Goal: Task Accomplishment & Management: Manage account settings

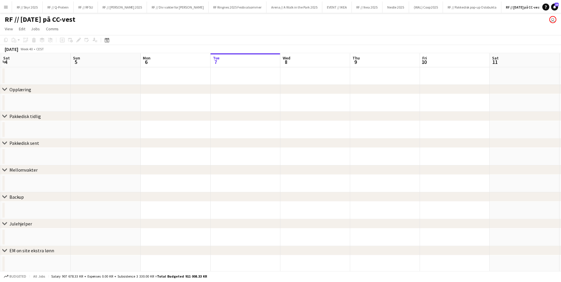
scroll to position [0, 140]
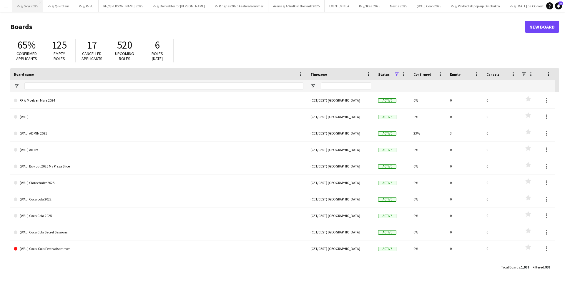
click at [25, 6] on button "RF // Skyr 2025 Close" at bounding box center [27, 5] width 31 height 11
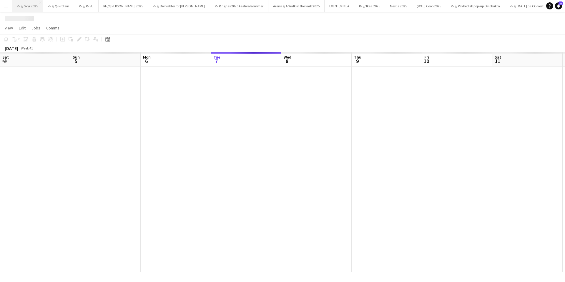
scroll to position [0, 141]
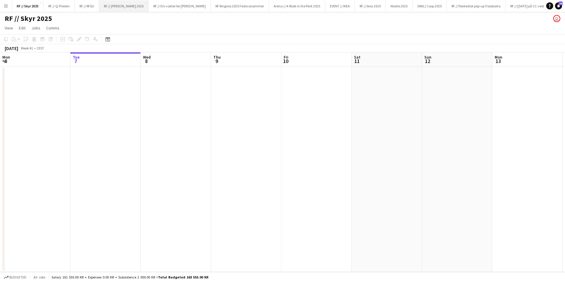
click at [119, 5] on button "RF // [PERSON_NAME] 2025 Close" at bounding box center [123, 5] width 49 height 11
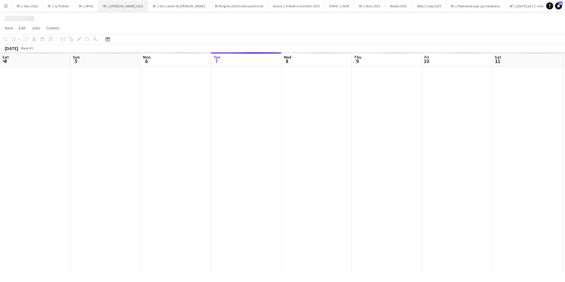
scroll to position [0, 141]
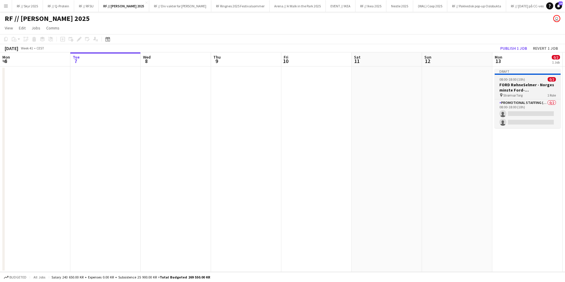
click at [515, 80] on span "08:00-18:00 (10h)" at bounding box center [512, 79] width 26 height 4
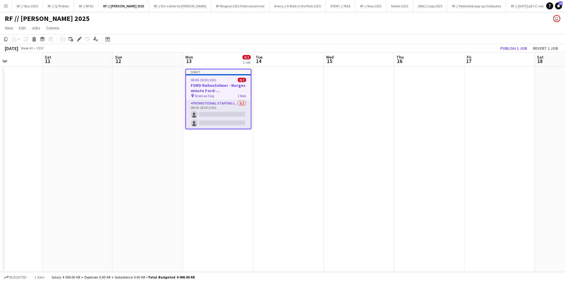
scroll to position [0, 185]
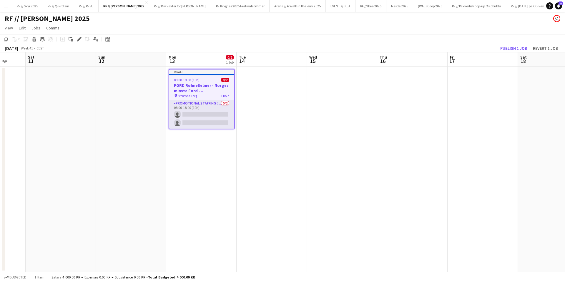
drag, startPoint x: 435, startPoint y: 89, endPoint x: 120, endPoint y: 99, distance: 314.7
click at [120, 99] on app-calendar-viewport "Wed 8 Thu 9 Fri 10 Sat 11 Sun 12 Mon 13 0/2 1 Job Tue 14 Wed 15 Thu 16 Fri 17 S…" at bounding box center [282, 162] width 565 height 220
click at [193, 93] on div "pin Strømsø Torg 1 Role" at bounding box center [201, 95] width 65 height 5
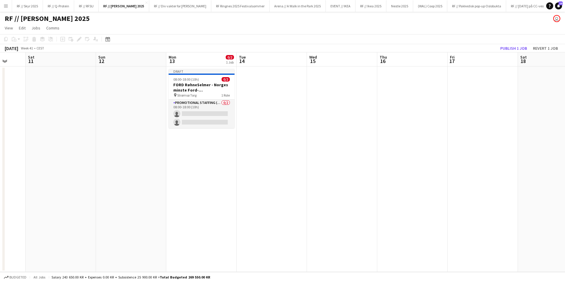
click at [183, 94] on span "Strømsø Torg" at bounding box center [186, 95] width 19 height 4
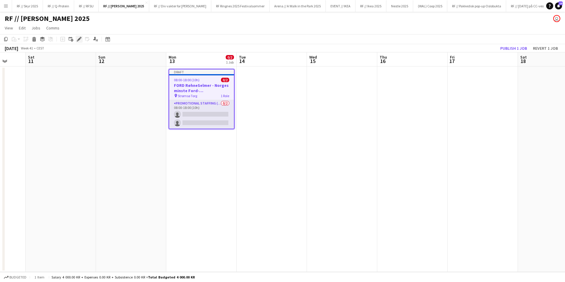
click at [79, 39] on icon at bounding box center [78, 39] width 3 height 3
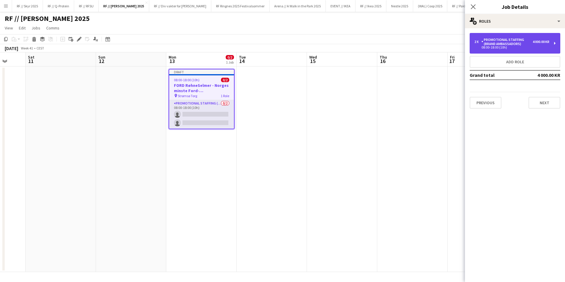
click at [482, 49] on div "08:00-18:00 (10h)" at bounding box center [511, 47] width 75 height 3
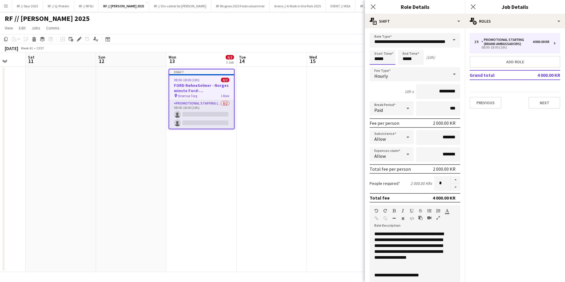
click at [381, 59] on input "*****" at bounding box center [383, 57] width 26 height 15
click at [375, 65] on div at bounding box center [377, 68] width 12 height 6
click at [376, 68] on div at bounding box center [377, 68] width 12 height 6
click at [387, 48] on div at bounding box center [389, 47] width 12 height 6
type input "*****"
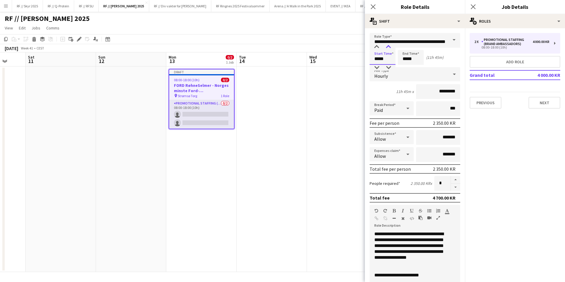
click at [387, 48] on div at bounding box center [389, 47] width 12 height 6
click at [406, 59] on input "*****" at bounding box center [411, 57] width 26 height 15
click at [405, 69] on div at bounding box center [405, 68] width 12 height 6
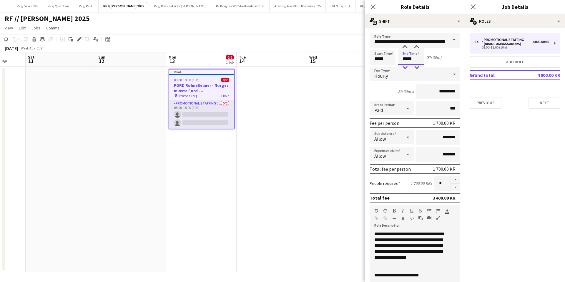
click at [405, 69] on div at bounding box center [405, 68] width 12 height 6
click at [406, 47] on div at bounding box center [405, 47] width 12 height 6
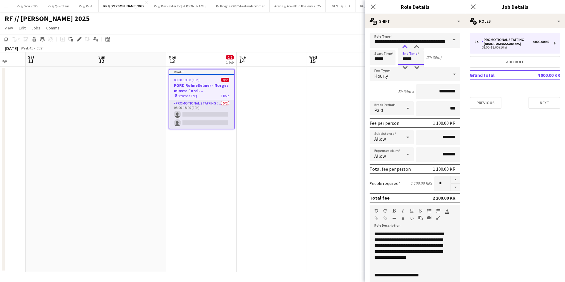
click at [406, 47] on div at bounding box center [405, 47] width 12 height 6
click at [410, 67] on div at bounding box center [405, 68] width 12 height 6
click at [420, 46] on div at bounding box center [417, 47] width 12 height 6
type input "*****"
click at [420, 46] on div at bounding box center [417, 47] width 12 height 6
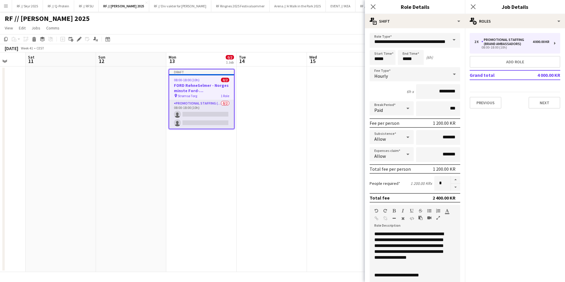
click at [437, 59] on div "Start Time ***** End Time ***** (6h)" at bounding box center [415, 57] width 91 height 15
click at [433, 90] on input "*********" at bounding box center [438, 91] width 44 height 15
click at [434, 94] on input "*********" at bounding box center [438, 91] width 44 height 15
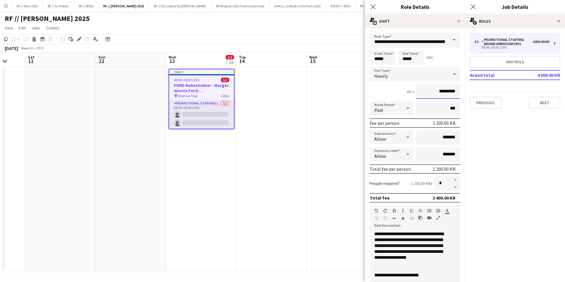
click at [434, 94] on input "*********" at bounding box center [438, 91] width 44 height 15
click at [434, 93] on input "*********" at bounding box center [438, 91] width 44 height 15
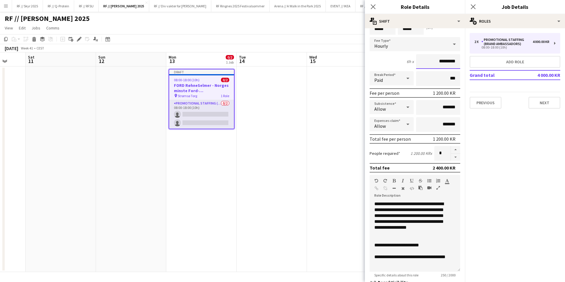
scroll to position [117, 0]
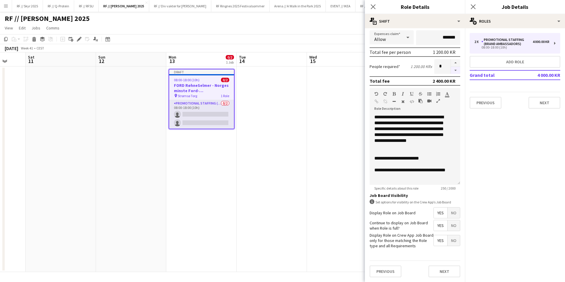
click at [451, 69] on button "button" at bounding box center [455, 70] width 9 height 7
type input "*"
click at [404, 173] on div "**********" at bounding box center [414, 170] width 81 height 6
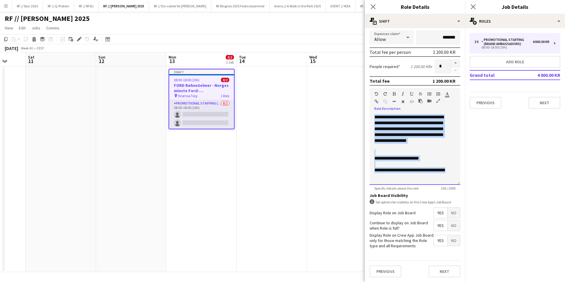
drag, startPoint x: 402, startPoint y: 179, endPoint x: 353, endPoint y: 103, distance: 90.6
click at [353, 103] on body "Menu Boards Boards Boards All jobs Status Workforce Workforce My Workforce Recr…" at bounding box center [282, 141] width 565 height 282
drag, startPoint x: 452, startPoint y: 142, endPoint x: 354, endPoint y: 113, distance: 101.7
click at [354, 113] on body "Menu Boards Boards Boards All jobs Status Workforce Workforce My Workforce Recr…" at bounding box center [282, 141] width 565 height 282
click at [452, 142] on div "**********" at bounding box center [415, 149] width 91 height 71
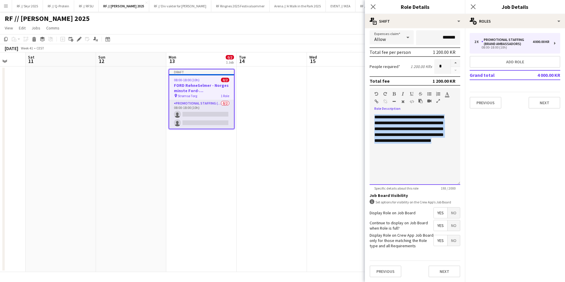
drag, startPoint x: 442, startPoint y: 141, endPoint x: 367, endPoint y: 114, distance: 79.7
click at [367, 114] on form "**********" at bounding box center [415, 99] width 100 height 366
drag, startPoint x: 413, startPoint y: 161, endPoint x: 363, endPoint y: 103, distance: 76.3
click at [363, 103] on body "Menu Boards Boards Boards All jobs Status Workforce Workforce My Workforce Recr…" at bounding box center [282, 141] width 565 height 282
drag, startPoint x: 421, startPoint y: 155, endPoint x: 359, endPoint y: 110, distance: 76.2
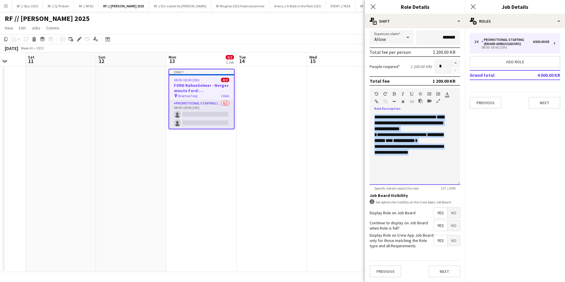
click at [359, 110] on body "Menu Boards Boards Boards All jobs Status Workforce Workforce My Workforce Recr…" at bounding box center [282, 141] width 565 height 282
click at [410, 158] on div "**********" at bounding box center [415, 149] width 91 height 71
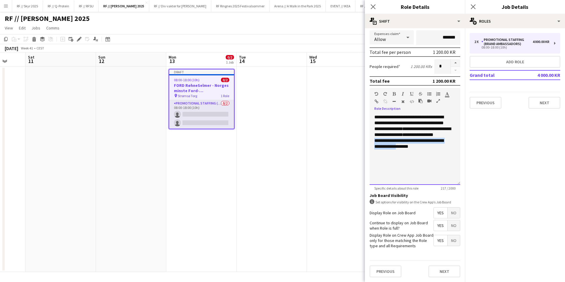
drag, startPoint x: 393, startPoint y: 153, endPoint x: 371, endPoint y: 148, distance: 22.1
click at [371, 148] on div "**********" at bounding box center [415, 149] width 91 height 71
click at [286, 146] on app-date-cell at bounding box center [272, 169] width 70 height 205
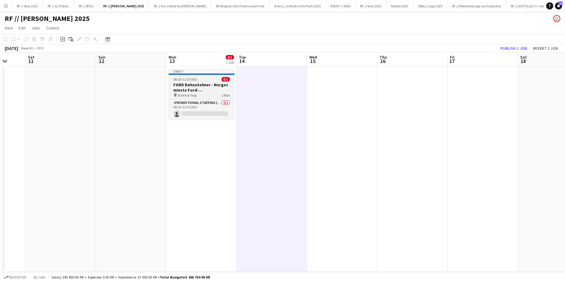
click at [215, 91] on h3 "FORD RøhneSelmer - Norges minste Ford-forhandlerkontor" at bounding box center [202, 87] width 66 height 11
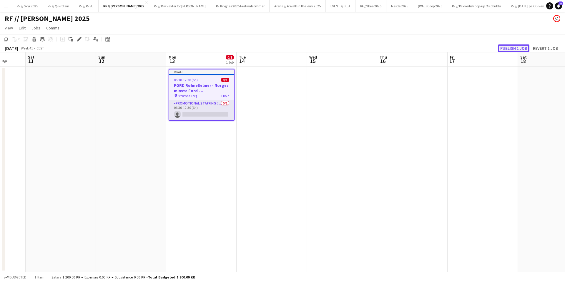
click at [508, 49] on button "Publish 1 job" at bounding box center [513, 48] width 31 height 8
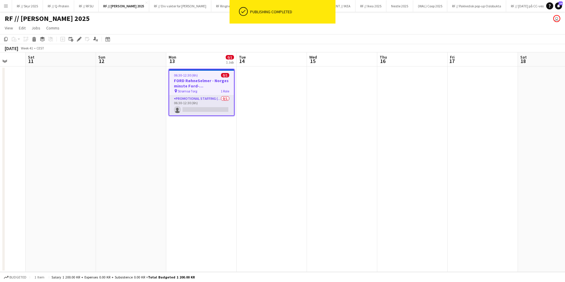
click at [276, 102] on app-date-cell at bounding box center [272, 169] width 70 height 205
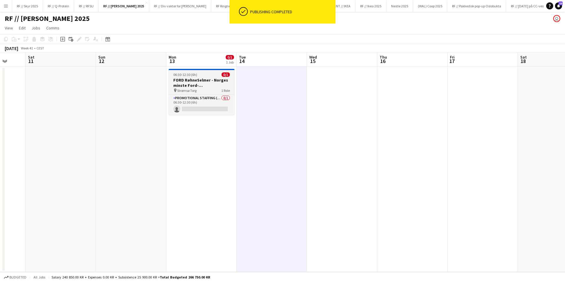
click at [220, 82] on h3 "FORD RøhneSelmer - Norges minste Ford-forhandlerkontor" at bounding box center [202, 82] width 66 height 11
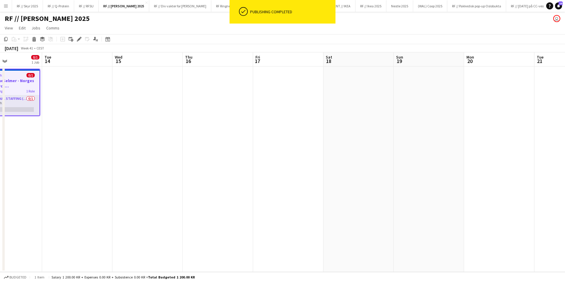
scroll to position [0, 178]
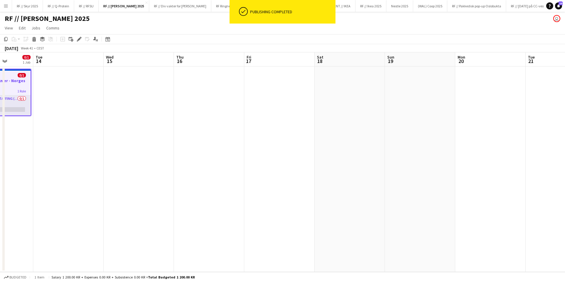
drag, startPoint x: 413, startPoint y: 112, endPoint x: 210, endPoint y: 114, distance: 203.3
click at [210, 114] on app-calendar-viewport "Sat 11 Sun 12 Mon 13 0/1 1 Job Tue 14 Wed 15 Thu 16 Fri 17 Sat 18 Sun 19 Mon 20…" at bounding box center [282, 162] width 565 height 220
click at [359, 99] on app-date-cell at bounding box center [350, 169] width 70 height 205
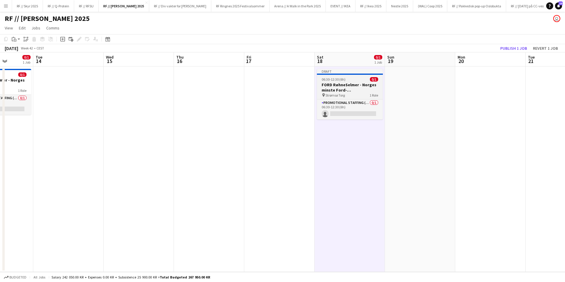
click at [347, 90] on h3 "FORD RøhneSelmer - Norges minste Ford-forhandlerkontor" at bounding box center [350, 87] width 66 height 11
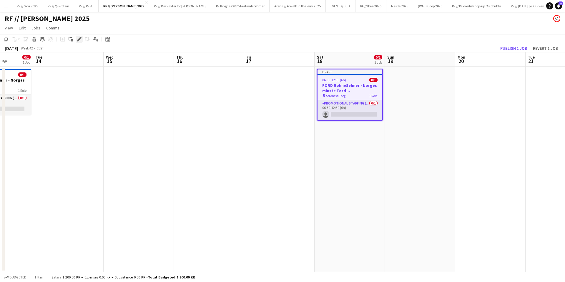
click at [77, 41] on icon at bounding box center [77, 40] width 1 height 1
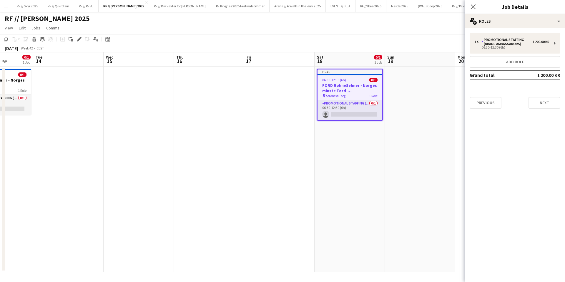
drag, startPoint x: 335, startPoint y: 101, endPoint x: 335, endPoint y: 96, distance: 4.4
click at [335, 99] on app-job-card "Draft 06:30-12:30 (6h) 0/1 FORD RøhneSelmer - Norges minste Ford-forhandlerkont…" at bounding box center [350, 95] width 66 height 52
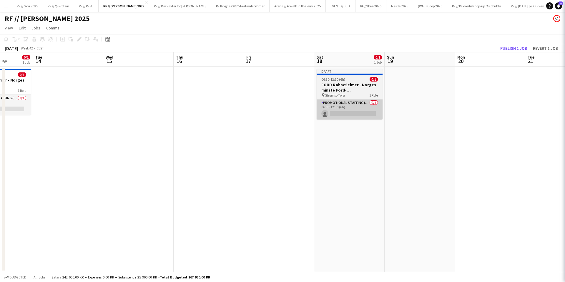
drag, startPoint x: 337, startPoint y: 93, endPoint x: 345, endPoint y: 103, distance: 12.6
click at [338, 93] on span "Strømsø Torg" at bounding box center [334, 95] width 19 height 4
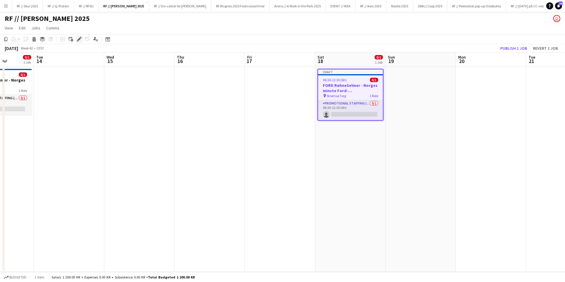
click at [79, 39] on icon at bounding box center [78, 39] width 3 height 3
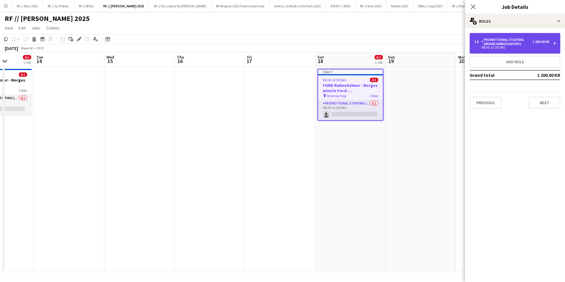
click at [528, 51] on div "1 x Promotional Staffing (Brand Ambassadors) 1 200.00 KR 06:30-12:30 (6h)" at bounding box center [515, 43] width 91 height 21
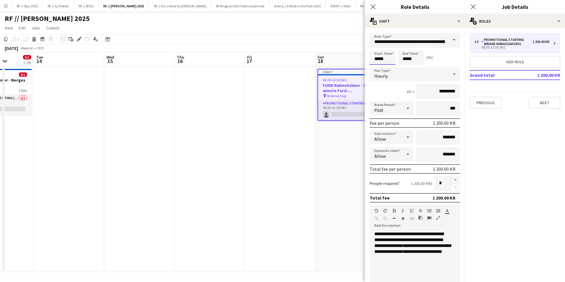
click at [371, 59] on input "*****" at bounding box center [383, 57] width 26 height 15
click at [380, 49] on div at bounding box center [377, 47] width 12 height 6
type input "*****"
click at [376, 69] on div at bounding box center [377, 68] width 12 height 6
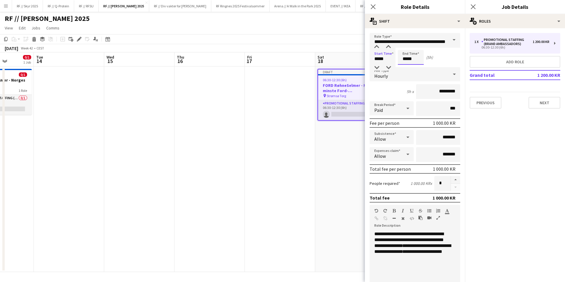
click at [409, 58] on input "*****" at bounding box center [411, 57] width 26 height 15
click at [403, 48] on div at bounding box center [405, 47] width 12 height 6
type input "*****"
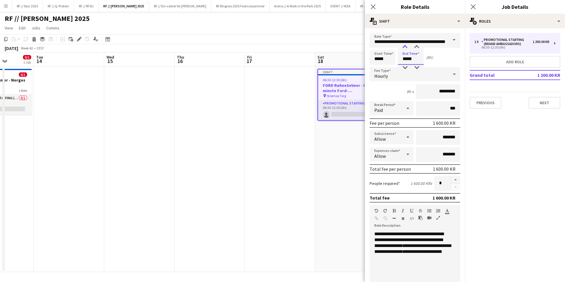
click at [403, 48] on div at bounding box center [405, 47] width 12 height 6
click at [378, 61] on input "*****" at bounding box center [383, 57] width 26 height 15
click at [377, 49] on div at bounding box center [377, 47] width 12 height 6
type input "*****"
click at [379, 68] on div at bounding box center [377, 68] width 12 height 6
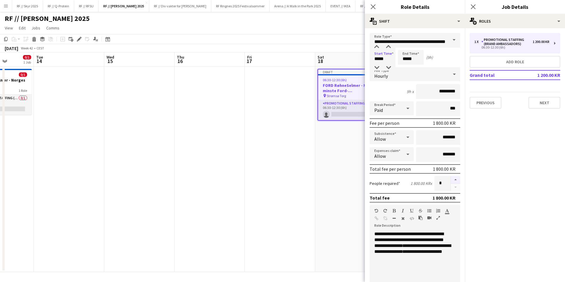
click at [451, 180] on button "button" at bounding box center [455, 180] width 9 height 8
type input "*"
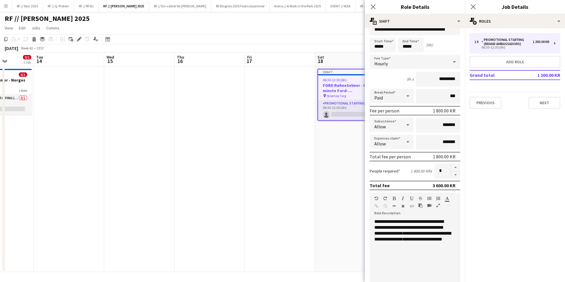
scroll to position [14, 0]
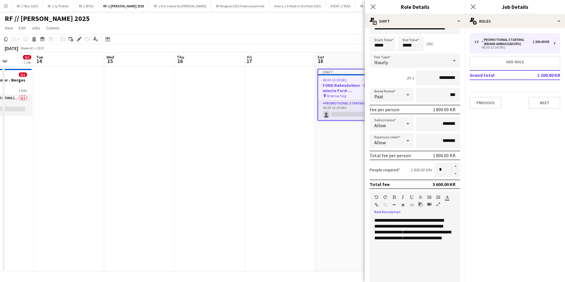
drag, startPoint x: 429, startPoint y: 250, endPoint x: 355, endPoint y: 218, distance: 80.2
click at [355, 218] on body "Menu Boards Boards Boards All jobs Status Workforce Workforce My Workforce Recr…" at bounding box center [282, 141] width 565 height 282
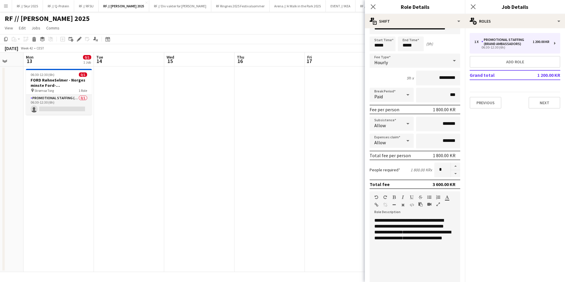
scroll to position [0, 178]
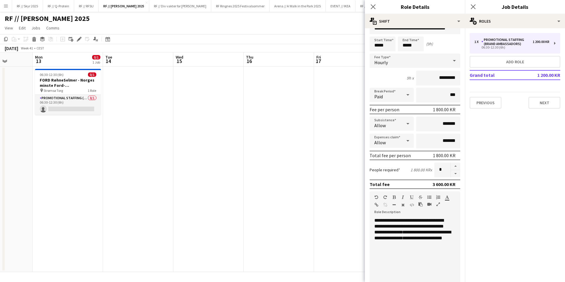
drag, startPoint x: 275, startPoint y: 185, endPoint x: 332, endPoint y: 188, distance: 56.6
click at [332, 188] on app-calendar-viewport "Fri 10 Sat 11 Sun 12 Mon 13 0/1 1 Job Tue 14 Wed 15 Thu 16 Fri 17 Sat 18 0/1 1 …" at bounding box center [282, 162] width 565 height 220
drag, startPoint x: 410, startPoint y: 261, endPoint x: 420, endPoint y: 253, distance: 12.9
click at [412, 260] on div "**********" at bounding box center [415, 252] width 91 height 71
drag, startPoint x: 91, startPoint y: 146, endPoint x: 62, endPoint y: 120, distance: 38.6
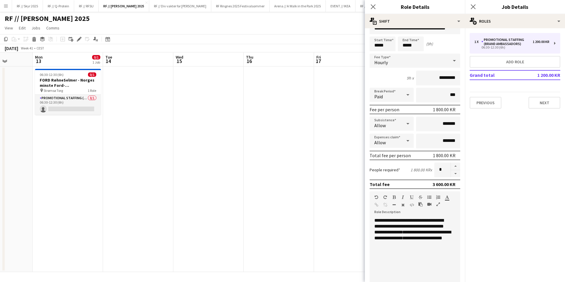
click at [91, 145] on app-calendar-viewport "Fri 10 Sat 11 Sun 12 Mon 13 0/1 1 Job Tue 14 Wed 15 Thu 16 Fri 17 Sat 18 0/1 1 …" at bounding box center [282, 162] width 565 height 220
click at [52, 89] on span "Strømsø Torg" at bounding box center [54, 90] width 19 height 4
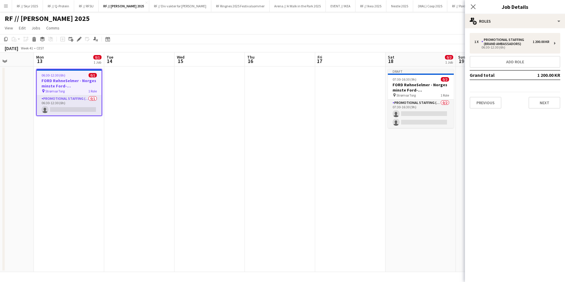
click at [77, 43] on app-toolbar "Copy Paste Paste Command V Paste with crew Command Shift V Paste linked Job [GE…" at bounding box center [282, 39] width 565 height 10
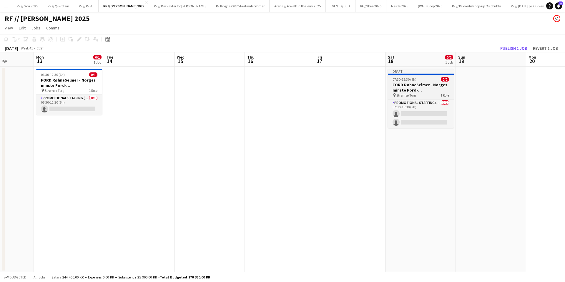
click at [420, 90] on h3 "FORD RøhneSelmer - Norges minste Ford-forhandlerkontor" at bounding box center [421, 87] width 66 height 11
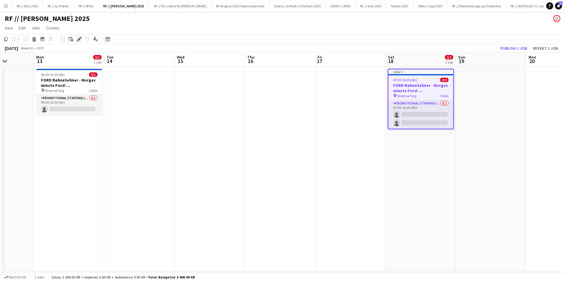
click at [79, 40] on icon "Edit" at bounding box center [79, 39] width 5 height 5
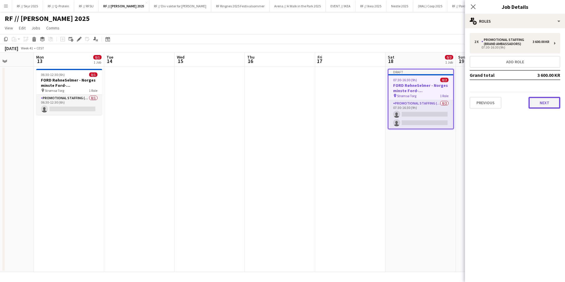
click at [544, 105] on button "Next" at bounding box center [544, 103] width 32 height 12
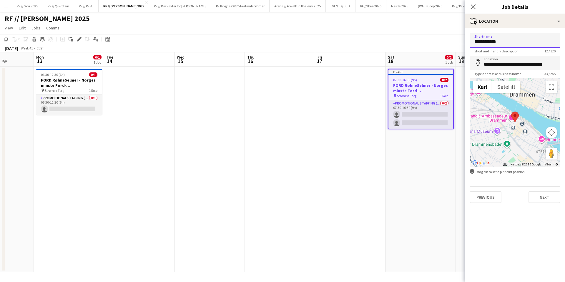
drag, startPoint x: 506, startPoint y: 44, endPoint x: 460, endPoint y: 33, distance: 47.5
click at [460, 33] on body "Menu Boards Boards Boards All jobs Status Workforce Workforce My Workforce Recr…" at bounding box center [282, 141] width 565 height 282
type input "********"
click at [499, 64] on input "**********" at bounding box center [515, 63] width 91 height 15
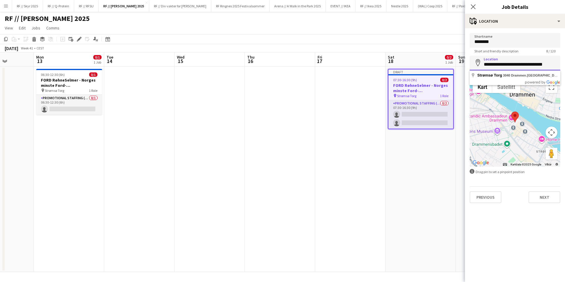
click at [499, 64] on input "**********" at bounding box center [515, 63] width 91 height 15
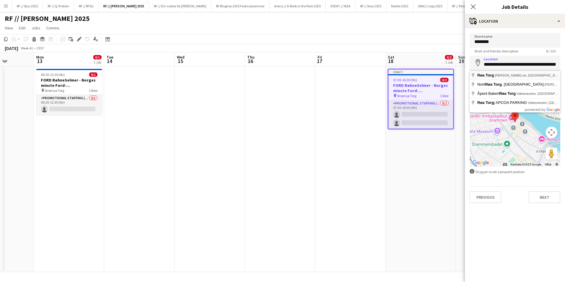
type input "**********"
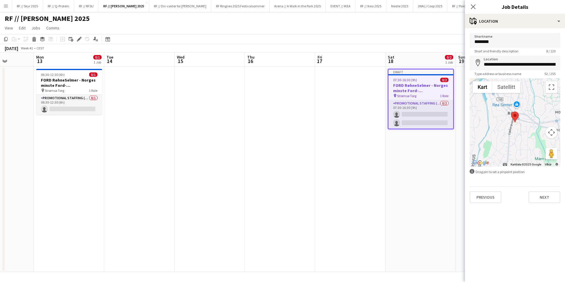
click at [398, 155] on app-date-cell "Draft 07:30-16:30 (9h) 0/2 FORD RøhneSelmer - Norges minste Ford-forhandlerkont…" at bounding box center [420, 169] width 70 height 205
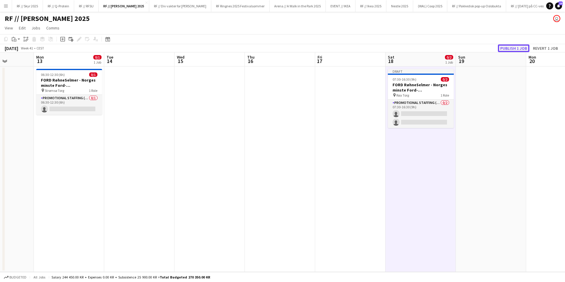
click at [522, 45] on button "Publish 1 job" at bounding box center [513, 48] width 31 height 8
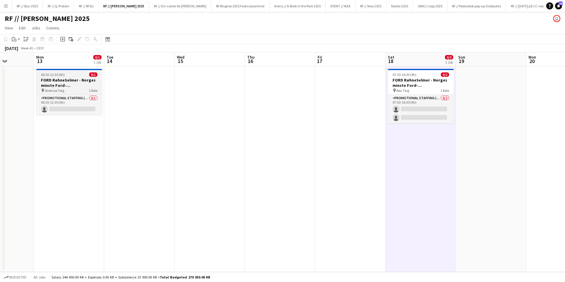
click at [51, 83] on h3 "FORD RøhneSelmer - Norges minste Ford-forhandlerkontor" at bounding box center [69, 82] width 66 height 11
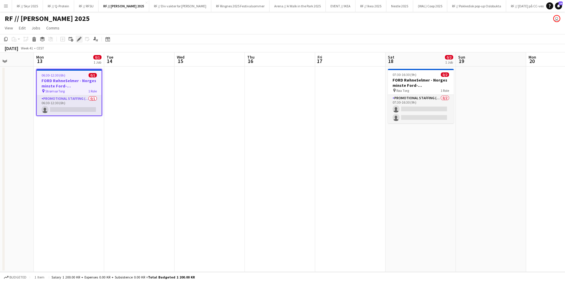
click at [77, 40] on icon "Edit" at bounding box center [79, 39] width 5 height 5
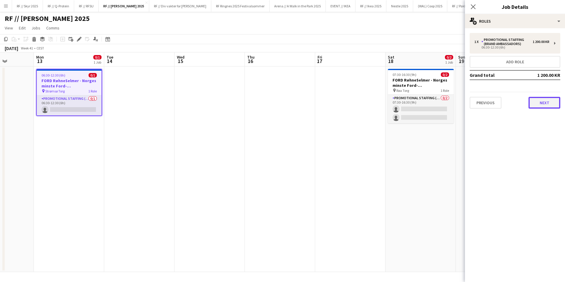
click at [554, 107] on button "Next" at bounding box center [544, 103] width 32 height 12
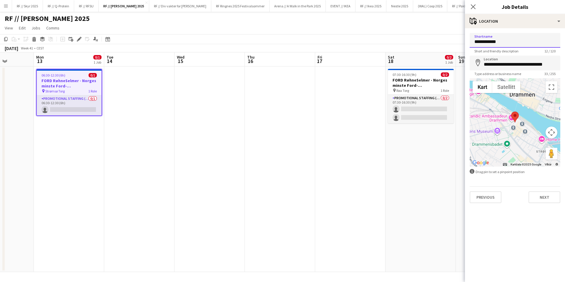
drag, startPoint x: 495, startPoint y: 45, endPoint x: 460, endPoint y: 42, distance: 34.8
click at [460, 42] on body "Menu Boards Boards Boards All jobs Status Workforce Workforce My Workforce Recr…" at bounding box center [282, 141] width 565 height 282
type input "**********"
click at [522, 61] on input "**********" at bounding box center [515, 63] width 91 height 15
click at [522, 62] on input "**********" at bounding box center [515, 63] width 91 height 15
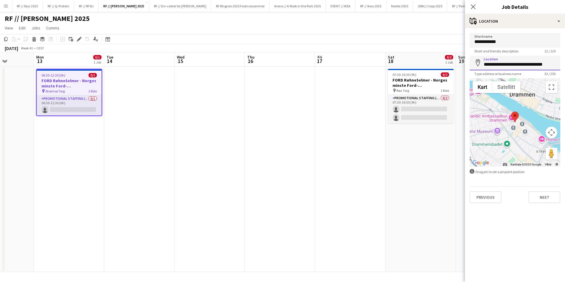
click at [522, 62] on input "**********" at bounding box center [515, 63] width 91 height 15
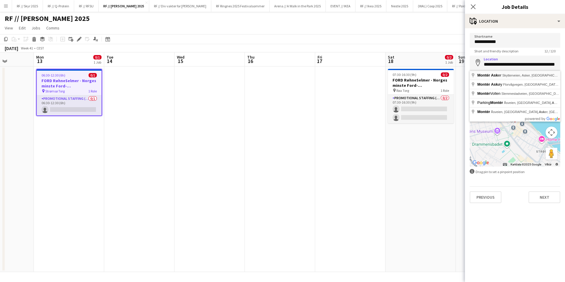
type input "**********"
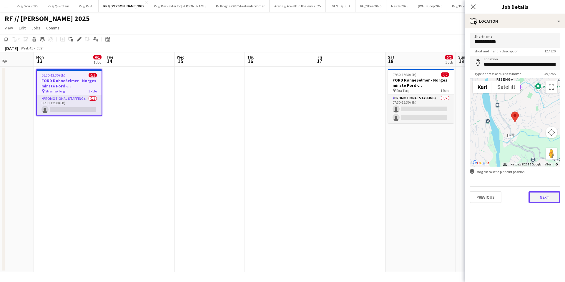
click at [538, 196] on button "Next" at bounding box center [544, 197] width 32 height 12
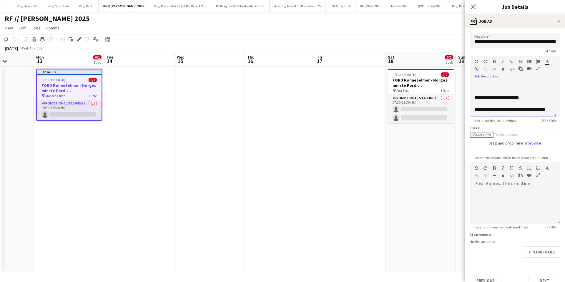
scroll to position [0, 0]
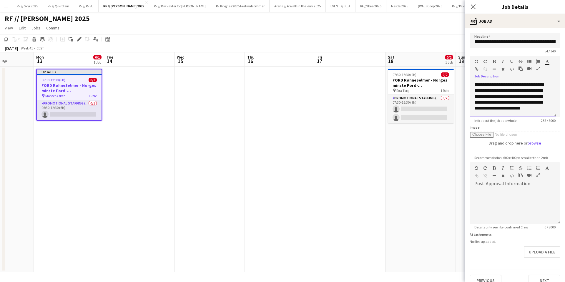
drag, startPoint x: 495, startPoint y: 111, endPoint x: 450, endPoint y: 58, distance: 69.3
click at [450, 58] on body "Menu Boards Boards Boards All jobs Status Workforce Workforce My Workforce Recr…" at bounding box center [282, 141] width 565 height 282
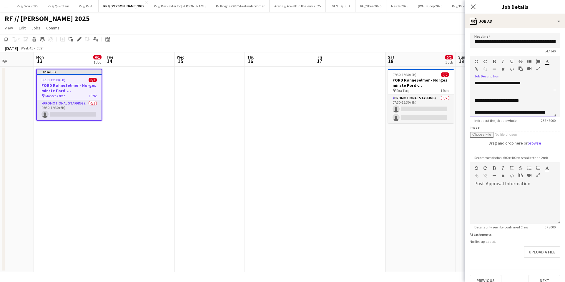
click at [518, 90] on div "**********" at bounding box center [510, 73] width 72 height 35
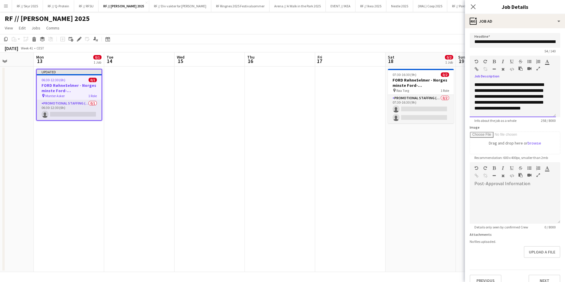
drag, startPoint x: 504, startPoint y: 112, endPoint x: 447, endPoint y: 48, distance: 85.0
click at [447, 48] on body "Menu Boards Boards Boards All jobs Status Workforce Workforce My Workforce Recr…" at bounding box center [282, 141] width 565 height 282
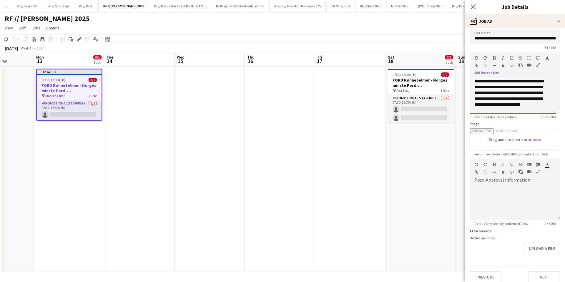
scroll to position [9, 0]
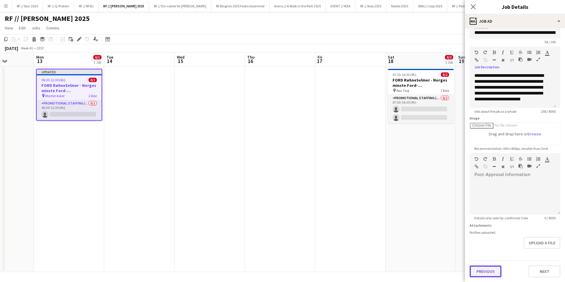
click at [480, 271] on button "Previous" at bounding box center [486, 271] width 32 height 12
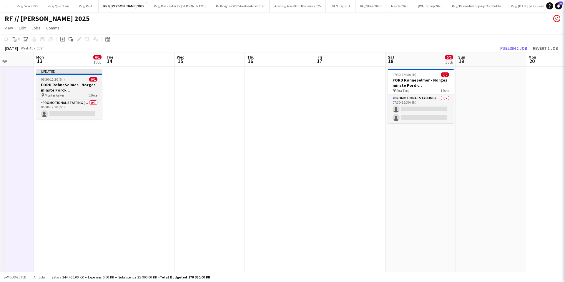
click at [58, 89] on h3 "FORD RøhneSelmer - Norges minste Ford-forhandlerkontor" at bounding box center [69, 87] width 66 height 11
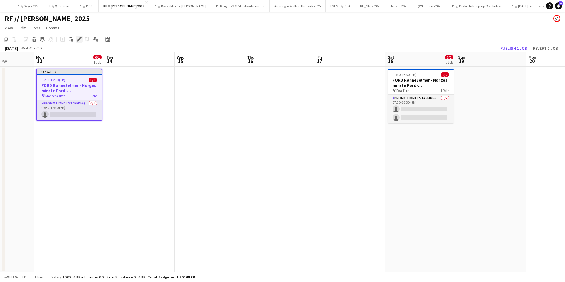
click at [81, 37] on icon at bounding box center [80, 37] width 1 height 1
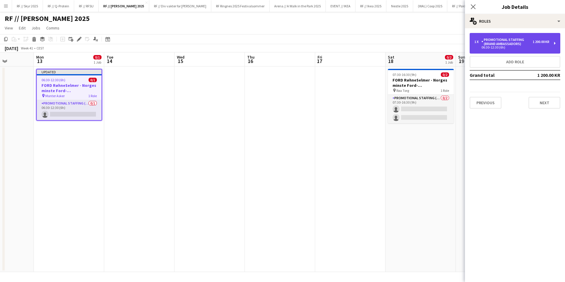
click at [518, 39] on div "Promotional Staffing (Brand Ambassadors)" at bounding box center [506, 42] width 51 height 8
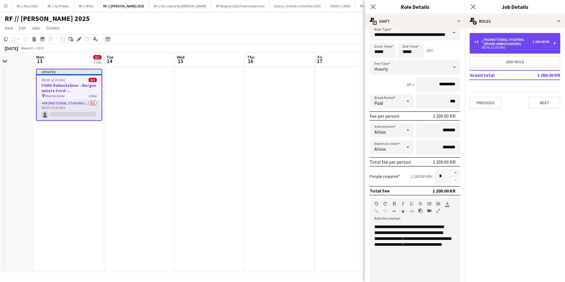
scroll to position [10, 0]
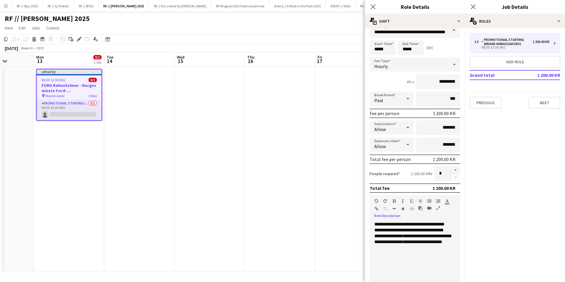
drag, startPoint x: 437, startPoint y: 248, endPoint x: 375, endPoint y: 211, distance: 72.1
click at [375, 211] on div "**********" at bounding box center [415, 243] width 91 height 97
click at [433, 252] on div "**********" at bounding box center [415, 256] width 91 height 71
drag, startPoint x: 412, startPoint y: 264, endPoint x: 367, endPoint y: 200, distance: 78.4
click at [367, 200] on form "**********" at bounding box center [415, 206] width 100 height 366
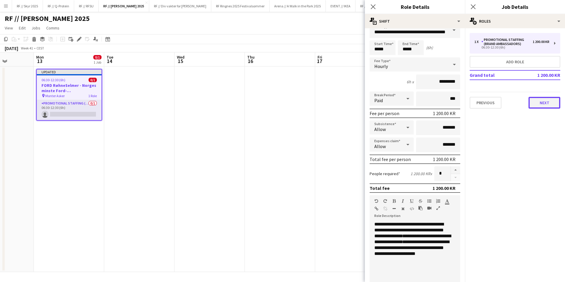
click at [543, 108] on button "Next" at bounding box center [544, 103] width 32 height 12
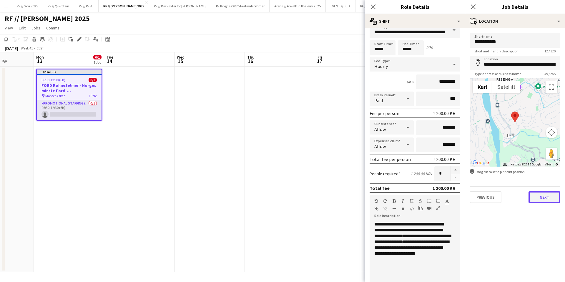
click at [543, 199] on button "Next" at bounding box center [544, 197] width 32 height 12
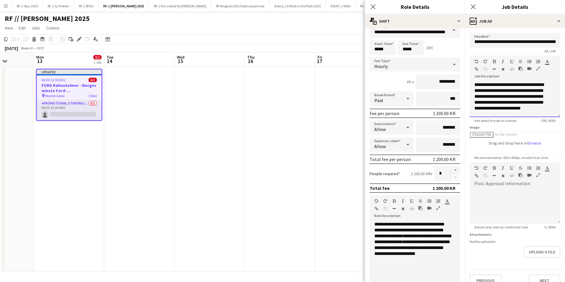
click at [518, 107] on div "**********" at bounding box center [510, 99] width 72 height 35
paste div
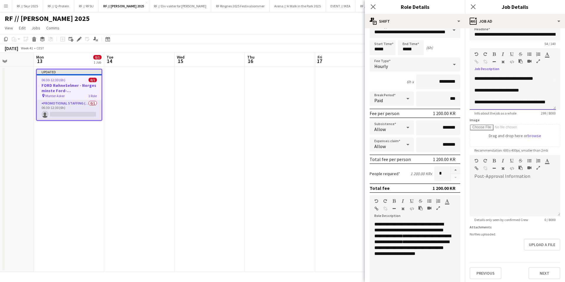
scroll to position [9, 0]
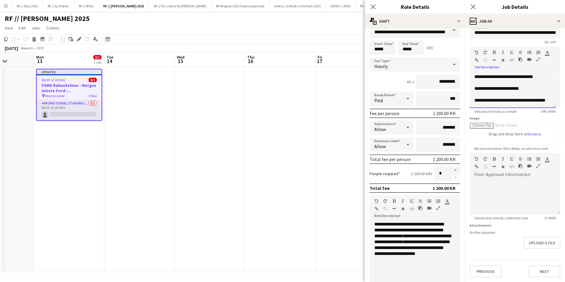
drag, startPoint x: 508, startPoint y: 97, endPoint x: 466, endPoint y: 85, distance: 44.1
click at [466, 85] on form "**********" at bounding box center [515, 150] width 100 height 253
drag, startPoint x: 497, startPoint y: 102, endPoint x: 467, endPoint y: 81, distance: 36.7
click at [467, 81] on form "**********" at bounding box center [515, 150] width 100 height 253
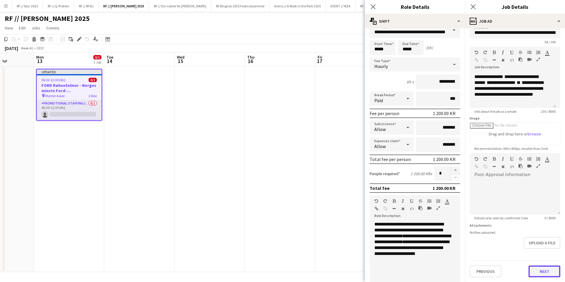
click at [536, 272] on button "Next" at bounding box center [544, 271] width 32 height 12
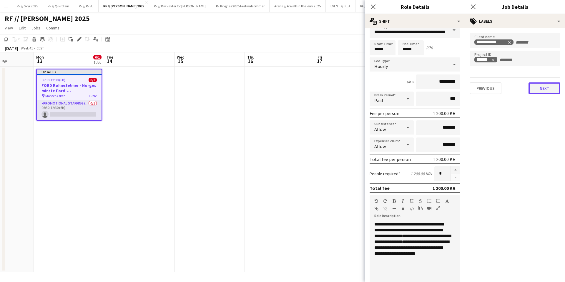
click at [548, 88] on button "Next" at bounding box center [544, 88] width 32 height 12
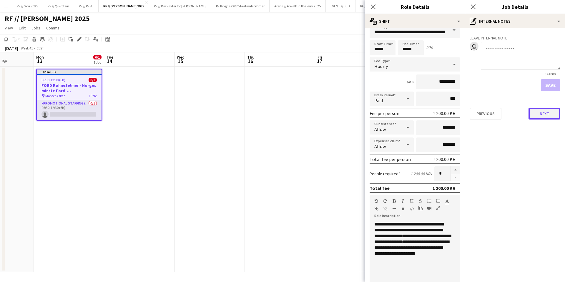
click at [539, 119] on button "Next" at bounding box center [544, 114] width 32 height 12
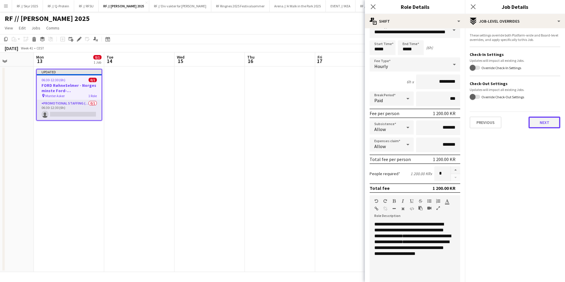
click at [546, 125] on button "Next" at bounding box center [544, 123] width 32 height 12
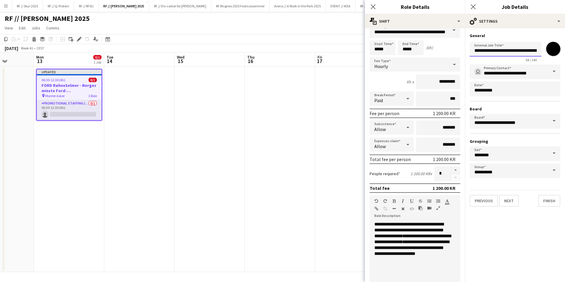
click at [527, 52] on input "**********" at bounding box center [506, 49] width 72 height 15
click at [546, 201] on button "Finish" at bounding box center [549, 201] width 22 height 12
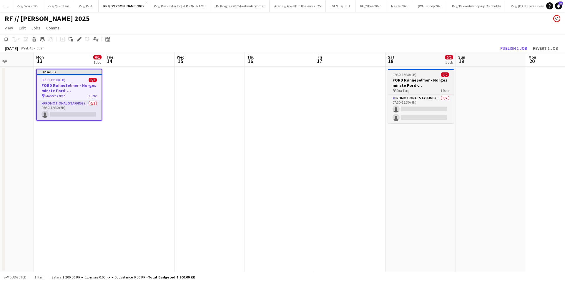
click at [407, 81] on h3 "FORD RøhneSelmer - Norges minste Ford-forhandlerkontor" at bounding box center [421, 82] width 66 height 11
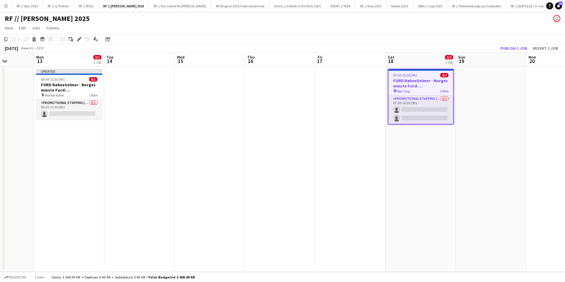
click at [245, 99] on app-date-cell at bounding box center [280, 169] width 70 height 205
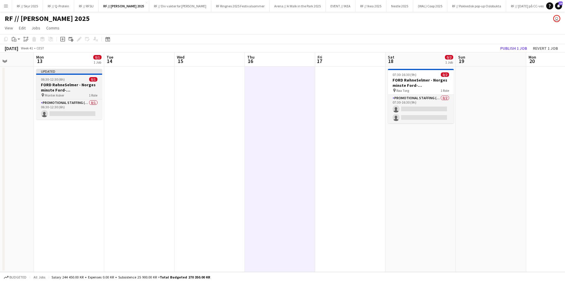
click at [76, 91] on h3 "FORD RøhneSelmer - Norges minste Ford-forhandlerkontor" at bounding box center [69, 87] width 66 height 11
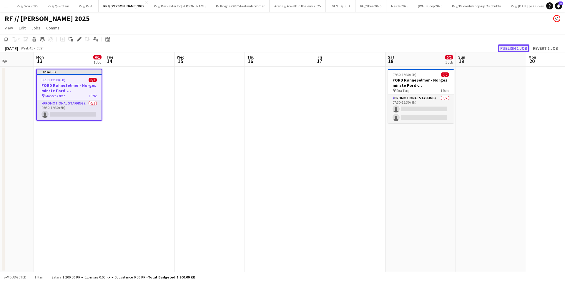
click at [511, 48] on button "Publish 1 job" at bounding box center [513, 48] width 31 height 8
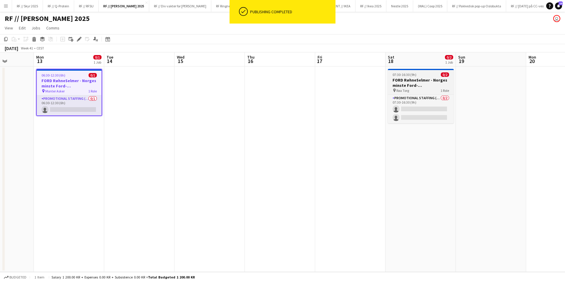
click at [403, 90] on span "Røa Torg" at bounding box center [402, 90] width 13 height 4
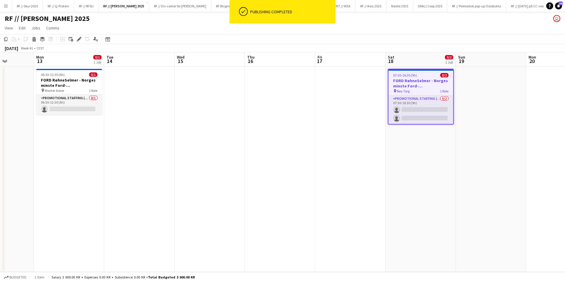
drag, startPoint x: 80, startPoint y: 39, endPoint x: 84, endPoint y: 44, distance: 6.1
click at [80, 39] on icon "Edit" at bounding box center [79, 39] width 5 height 5
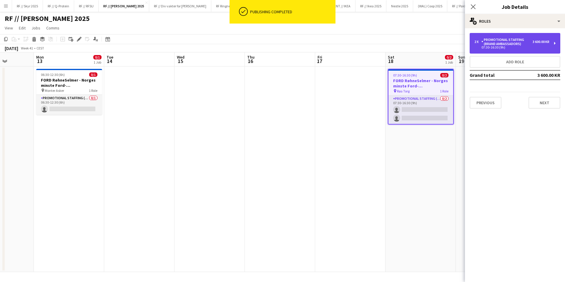
click at [527, 47] on div "07:30-16:30 (9h)" at bounding box center [511, 47] width 75 height 3
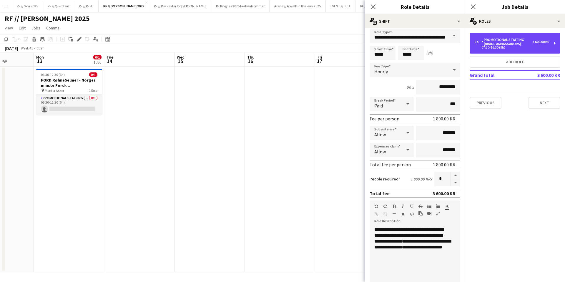
scroll to position [65, 0]
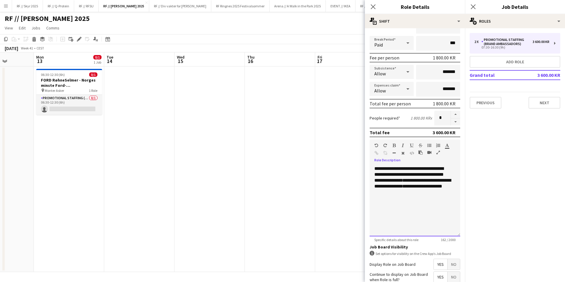
click at [429, 203] on div "**********" at bounding box center [415, 201] width 91 height 71
drag, startPoint x: 441, startPoint y: 198, endPoint x: 358, endPoint y: 136, distance: 103.5
click at [358, 136] on body "Menu Boards Boards Boards All jobs Status Workforce Workforce My Workforce Recr…" at bounding box center [282, 141] width 565 height 282
paste div
click at [441, 210] on div "**********" at bounding box center [415, 201] width 91 height 71
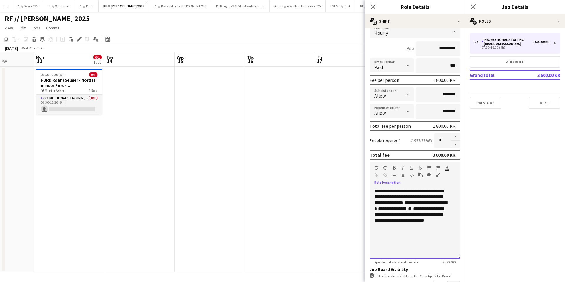
scroll to position [54, 0]
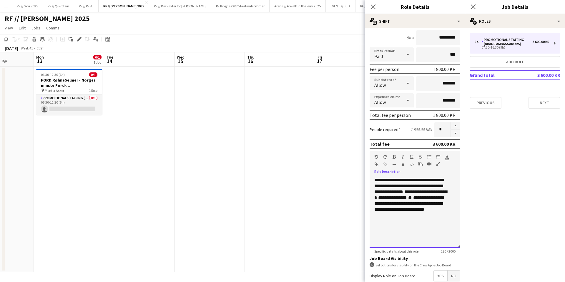
drag, startPoint x: 423, startPoint y: 202, endPoint x: 408, endPoint y: 204, distance: 14.6
click at [413, 200] on span "**********" at bounding box center [423, 197] width 21 height 4
drag, startPoint x: 416, startPoint y: 205, endPoint x: 398, endPoint y: 180, distance: 30.0
click at [398, 180] on div "**********" at bounding box center [412, 197] width 77 height 41
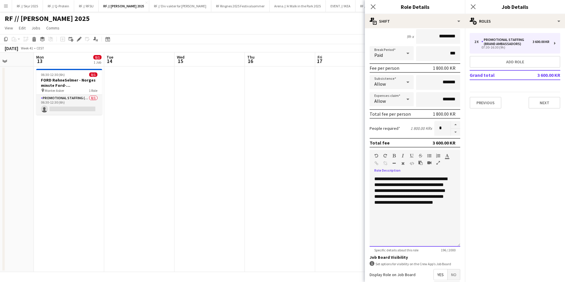
drag, startPoint x: 406, startPoint y: 205, endPoint x: 406, endPoint y: 197, distance: 8.5
click at [406, 197] on span "**********" at bounding box center [408, 199] width 69 height 10
drag, startPoint x: 403, startPoint y: 209, endPoint x: 405, endPoint y: 197, distance: 12.4
click at [405, 197] on span "**********" at bounding box center [408, 199] width 69 height 10
drag, startPoint x: 406, startPoint y: 199, endPoint x: 358, endPoint y: 151, distance: 67.6
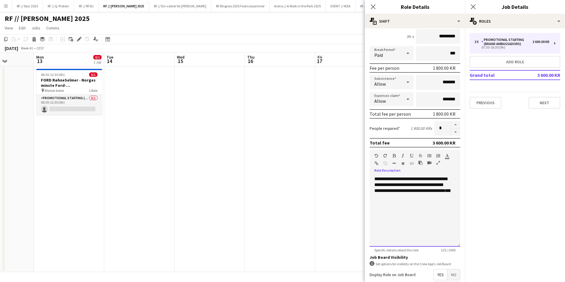
click at [358, 151] on body "Menu Boards Boards Boards All jobs Status Workforce Workforce My Workforce Recr…" at bounding box center [282, 141] width 565 height 282
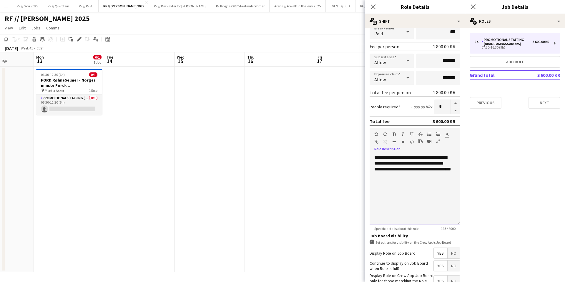
scroll to position [117, 0]
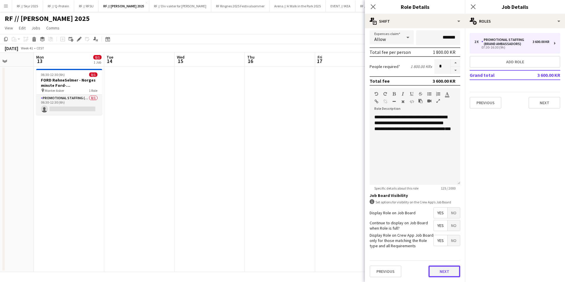
click at [440, 270] on button "Next" at bounding box center [444, 271] width 32 height 12
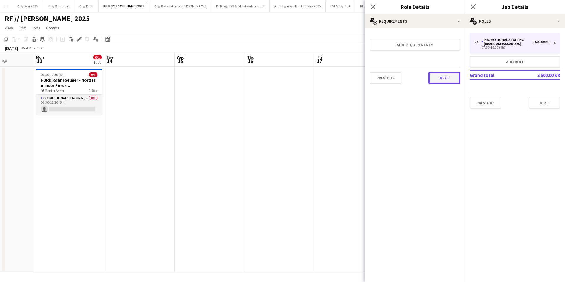
click at [446, 74] on button "Next" at bounding box center [444, 78] width 32 height 12
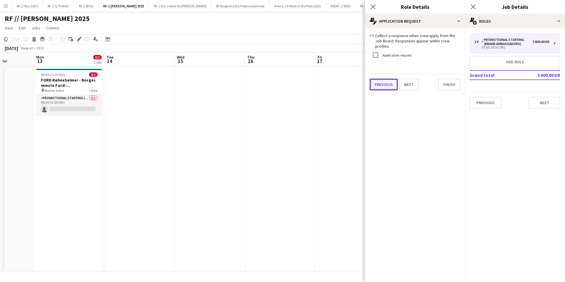
click at [374, 83] on button "Previous" at bounding box center [384, 85] width 28 height 12
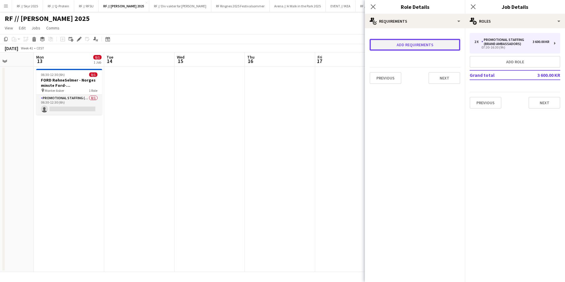
click at [392, 47] on button "Add requirements" at bounding box center [415, 45] width 91 height 12
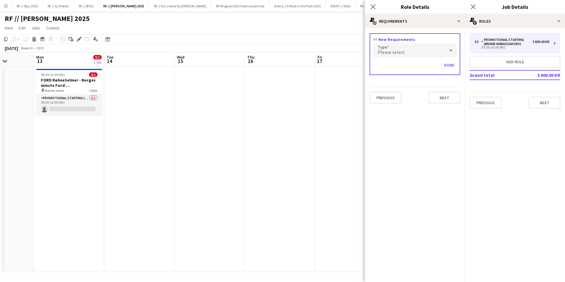
click at [407, 52] on div "Please select" at bounding box center [409, 50] width 72 height 14
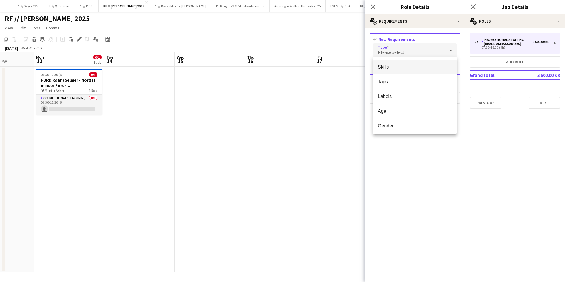
drag, startPoint x: 425, startPoint y: 178, endPoint x: 428, endPoint y: 160, distance: 18.5
click at [425, 177] on div at bounding box center [282, 141] width 565 height 282
click at [412, 51] on div "Please select" at bounding box center [409, 50] width 72 height 14
click at [392, 64] on span "Skills" at bounding box center [415, 65] width 74 height 6
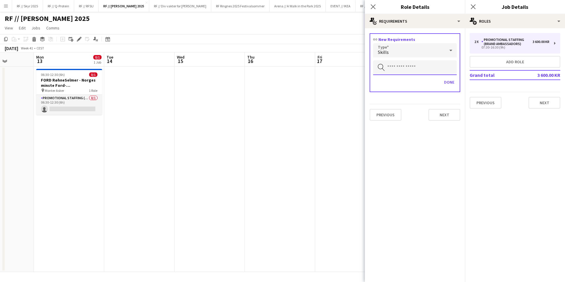
click at [401, 70] on input "text" at bounding box center [415, 67] width 84 height 15
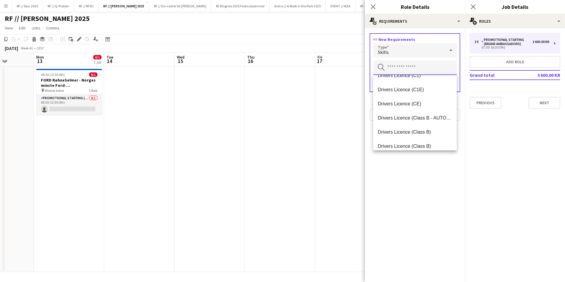
scroll to position [456, 0]
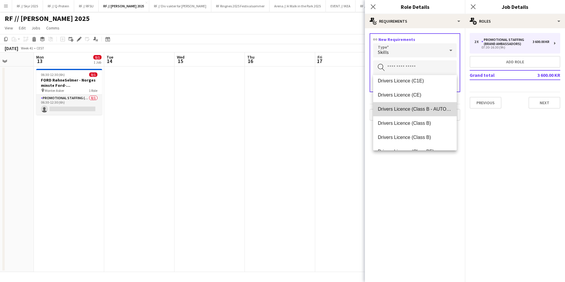
click at [416, 106] on mat-option "Drivers Licence (Class B - AUTO ONLY)" at bounding box center [415, 109] width 84 height 14
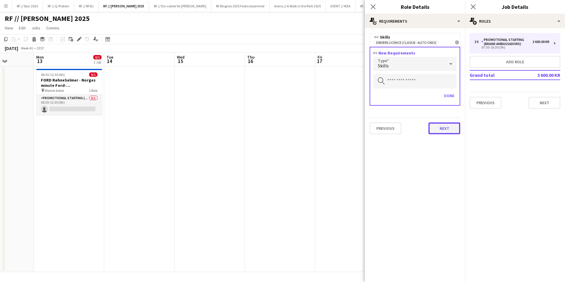
click at [444, 131] on button "Next" at bounding box center [444, 128] width 32 height 12
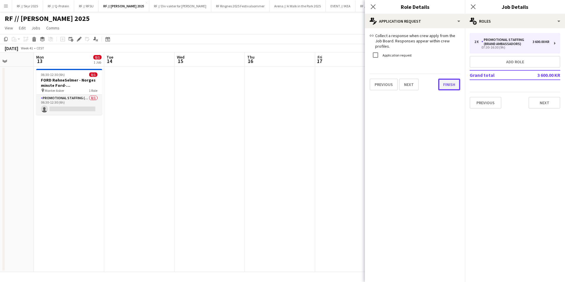
click at [445, 88] on div "link Collect a response when crew apply from the Job Board. Responses appear wi…" at bounding box center [415, 61] width 100 height 67
click at [446, 79] on button "Finish" at bounding box center [449, 85] width 22 height 12
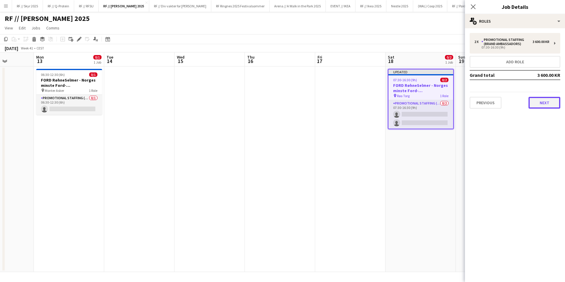
click at [546, 104] on button "Next" at bounding box center [544, 103] width 32 height 12
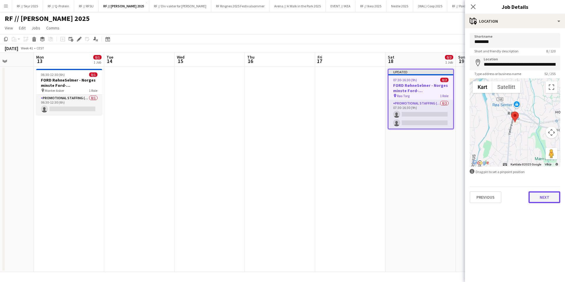
click at [546, 195] on button "Next" at bounding box center [544, 197] width 32 height 12
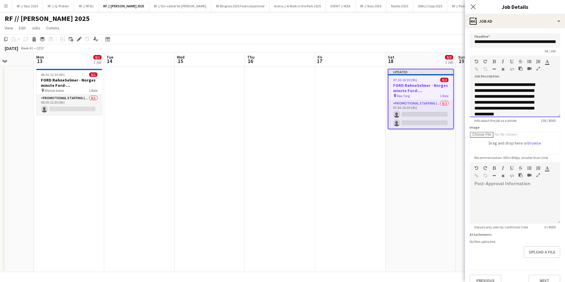
click at [513, 107] on div "**********" at bounding box center [508, 99] width 68 height 35
click at [513, 107] on div "**********" at bounding box center [510, 99] width 72 height 35
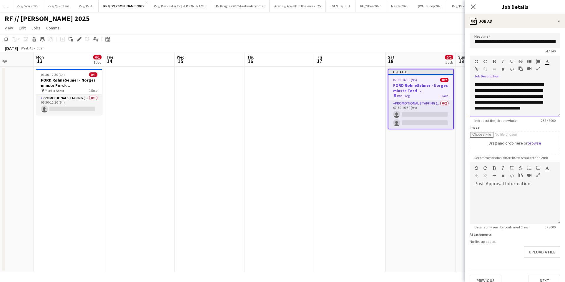
paste div
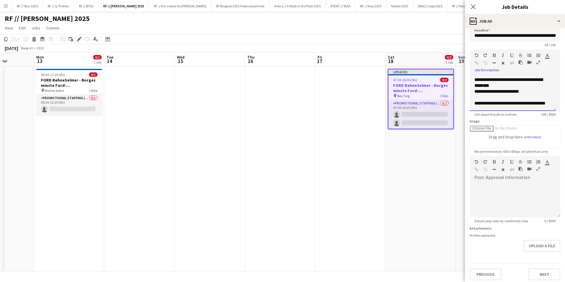
scroll to position [9, 0]
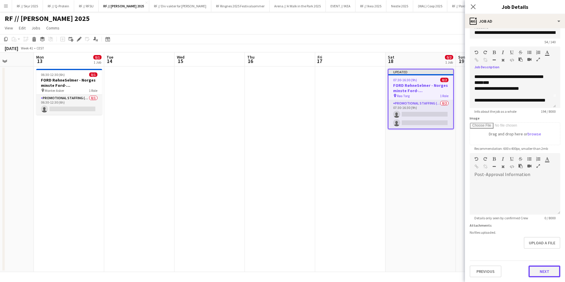
click at [538, 272] on button "Next" at bounding box center [544, 271] width 32 height 12
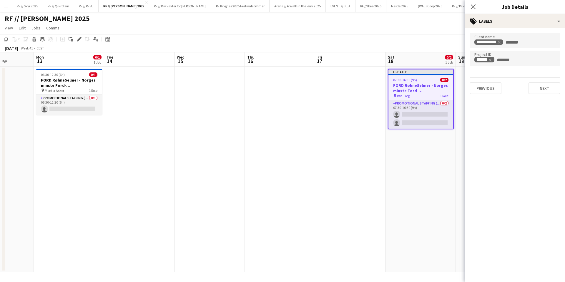
scroll to position [0, 0]
click at [544, 92] on button "Next" at bounding box center [544, 88] width 32 height 12
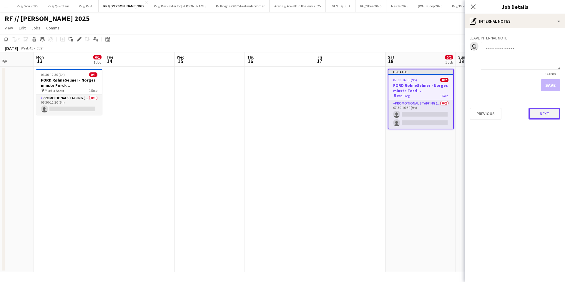
click at [542, 112] on button "Next" at bounding box center [544, 114] width 32 height 12
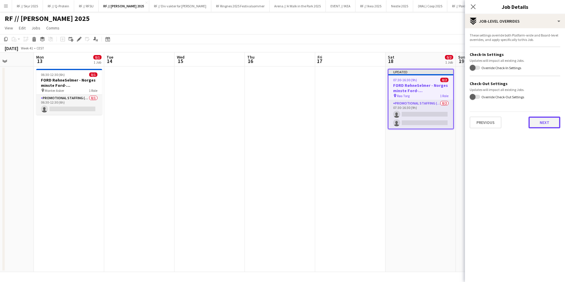
click at [538, 118] on button "Next" at bounding box center [544, 123] width 32 height 12
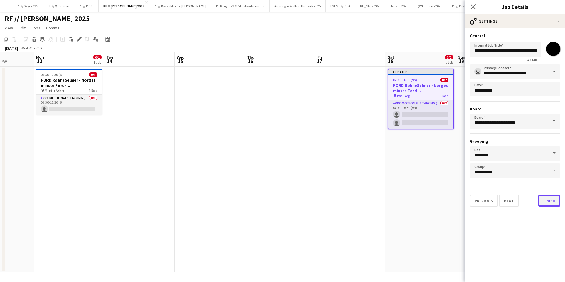
click at [549, 205] on button "Finish" at bounding box center [549, 201] width 22 height 12
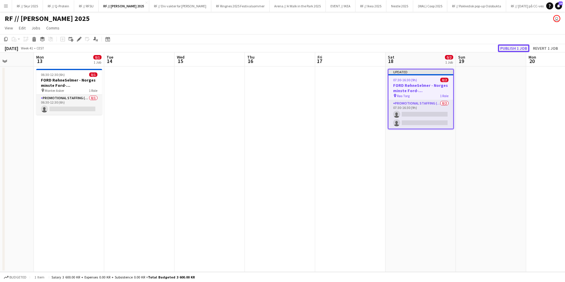
click at [507, 47] on button "Publish 1 job" at bounding box center [513, 48] width 31 height 8
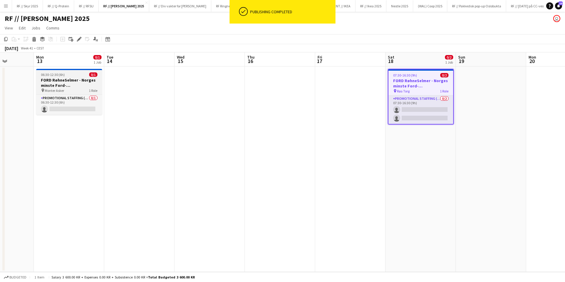
click at [74, 84] on h3 "FORD RøhneSelmer - Norges minste Ford-forhandlerkontor" at bounding box center [69, 82] width 66 height 11
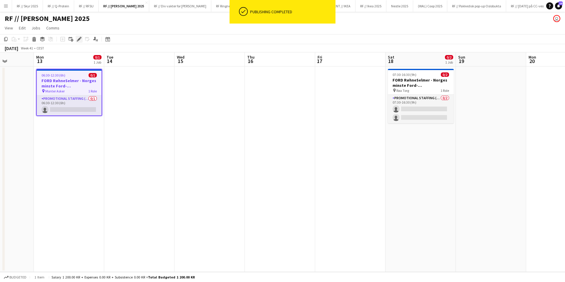
click at [80, 37] on icon "Edit" at bounding box center [79, 39] width 5 height 5
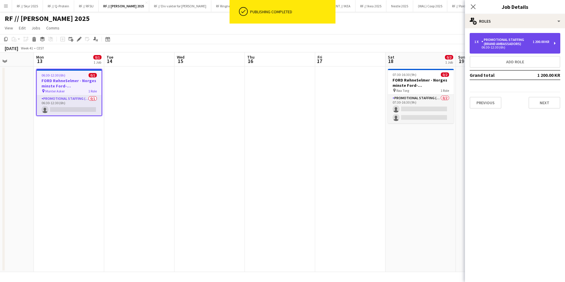
click at [517, 49] on div "1 x Promotional Staffing (Brand Ambassadors) 1 200.00 KR 06:30-12:30 (6h)" at bounding box center [515, 43] width 91 height 21
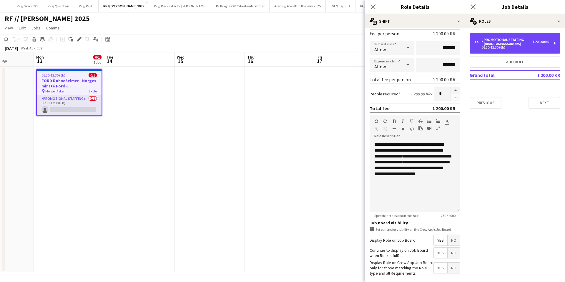
scroll to position [101, 0]
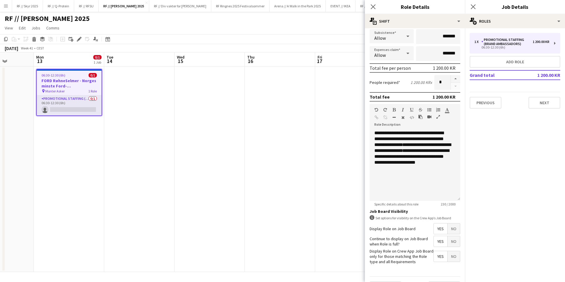
click at [331, 170] on app-date-cell at bounding box center [350, 169] width 70 height 205
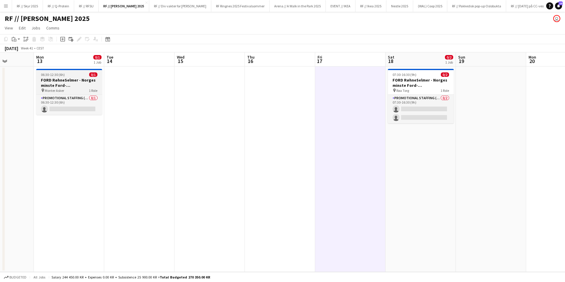
click at [50, 83] on h3 "FORD RøhneSelmer - Norges minste Ford-forhandlerkontor" at bounding box center [69, 82] width 66 height 11
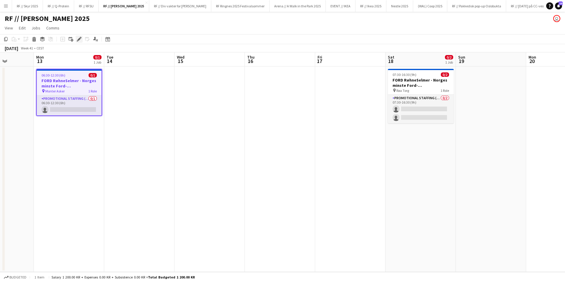
click at [79, 39] on icon at bounding box center [78, 39] width 3 height 3
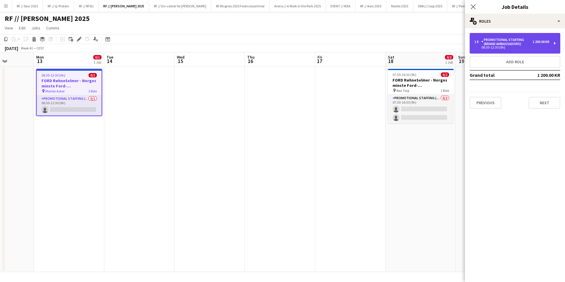
click at [531, 41] on div "Promotional Staffing (Brand Ambassadors)" at bounding box center [506, 42] width 51 height 8
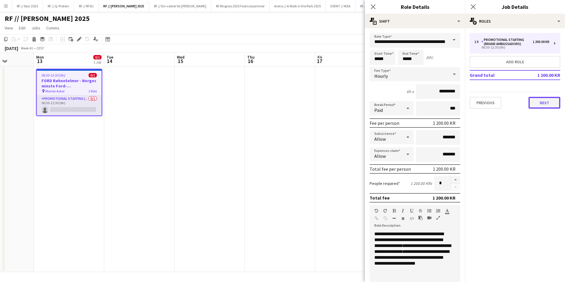
click at [557, 107] on button "Next" at bounding box center [544, 103] width 32 height 12
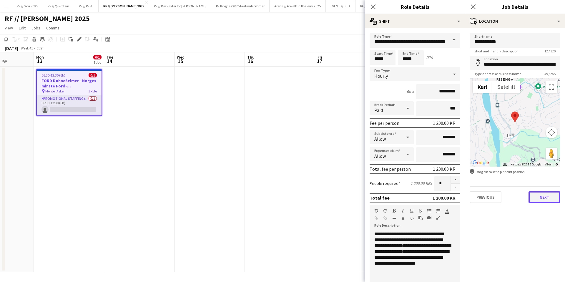
click at [541, 201] on button "Next" at bounding box center [544, 197] width 32 height 12
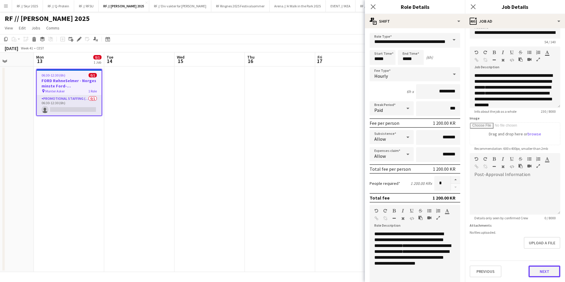
click at [537, 252] on form "**********" at bounding box center [515, 150] width 100 height 253
click at [537, 271] on button "Next" at bounding box center [544, 271] width 32 height 12
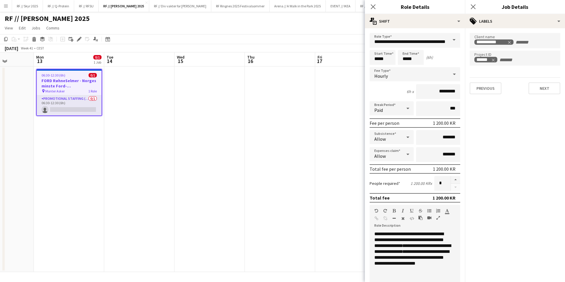
scroll to position [0, 0]
click at [538, 89] on button "Next" at bounding box center [544, 88] width 32 height 12
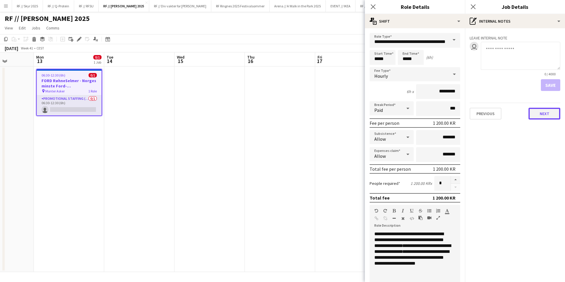
click at [531, 115] on button "Next" at bounding box center [544, 114] width 32 height 12
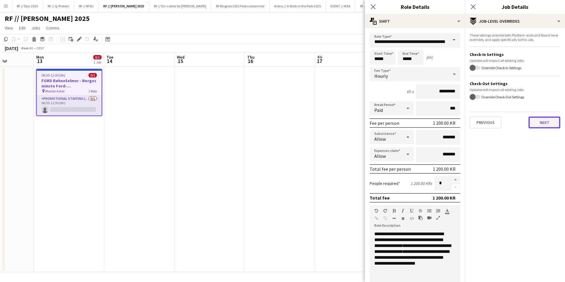
click at [543, 120] on button "Next" at bounding box center [544, 123] width 32 height 12
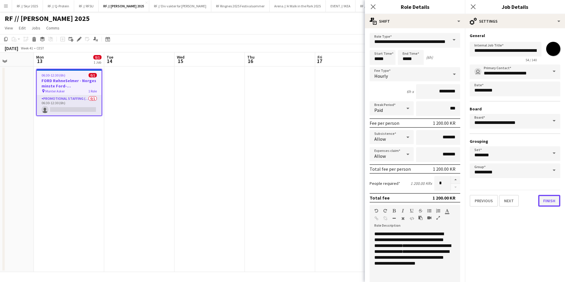
click at [545, 204] on button "Finish" at bounding box center [549, 201] width 22 height 12
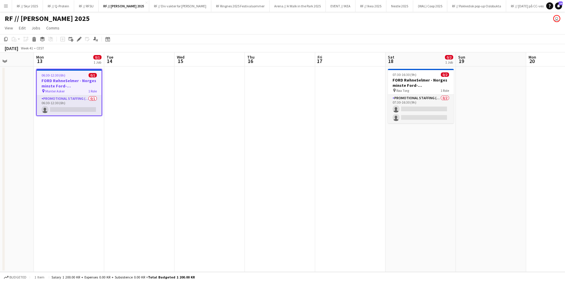
click at [65, 82] on h3 "FORD RøhneSelmer - Norges minste Ford-forhandlerkontor" at bounding box center [69, 83] width 65 height 11
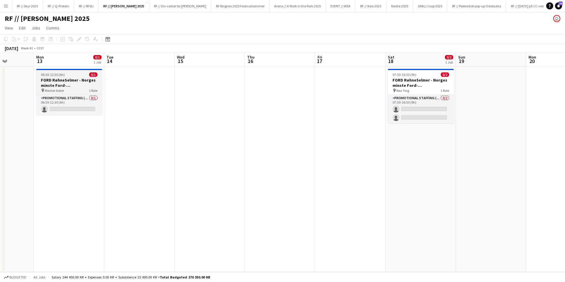
click at [68, 90] on div "pin Monter Asker 1 Role" at bounding box center [69, 90] width 66 height 5
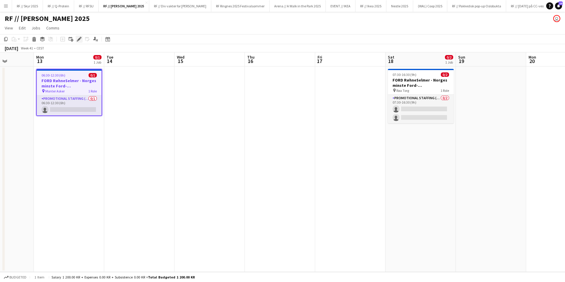
click at [77, 39] on icon "Edit" at bounding box center [79, 39] width 5 height 5
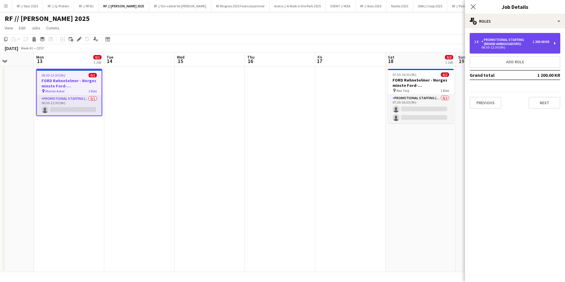
click at [491, 45] on div "Promotional Staffing (Brand Ambassadors)" at bounding box center [506, 42] width 51 height 8
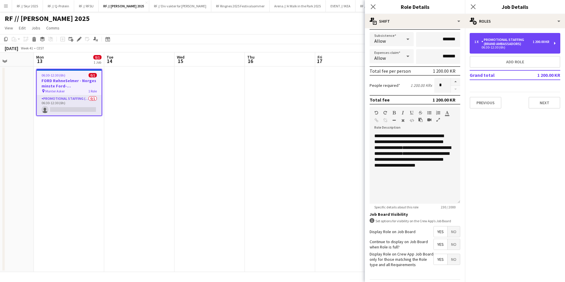
scroll to position [117, 0]
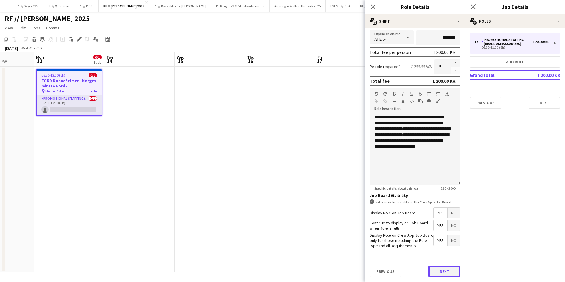
click at [435, 270] on button "Next" at bounding box center [444, 271] width 32 height 12
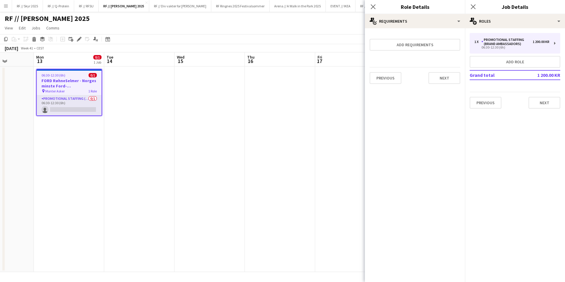
scroll to position [0, 0]
click at [407, 43] on button "Add requirements" at bounding box center [415, 45] width 91 height 12
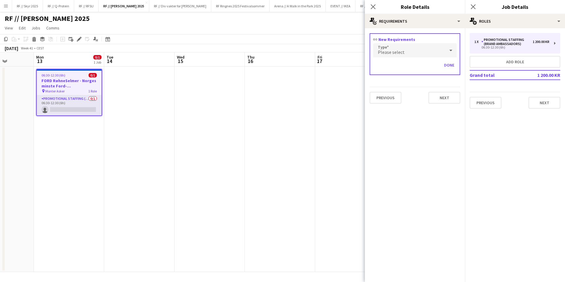
click at [395, 54] on span "Please select" at bounding box center [391, 52] width 27 height 6
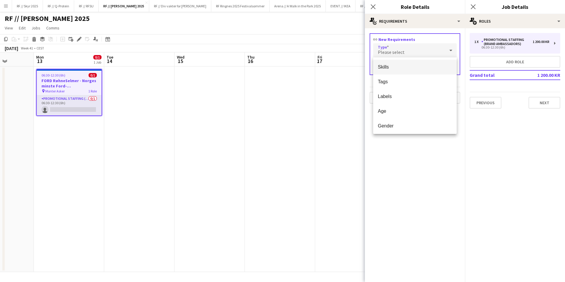
click at [391, 65] on span "Skills" at bounding box center [415, 67] width 74 height 6
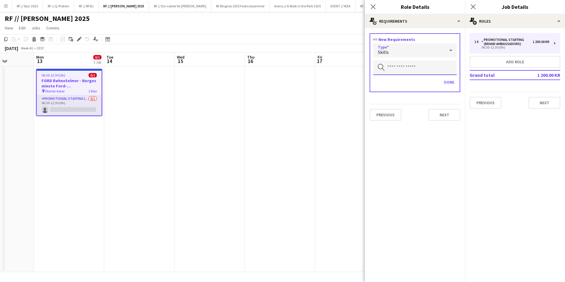
click at [400, 68] on input "text" at bounding box center [415, 67] width 84 height 15
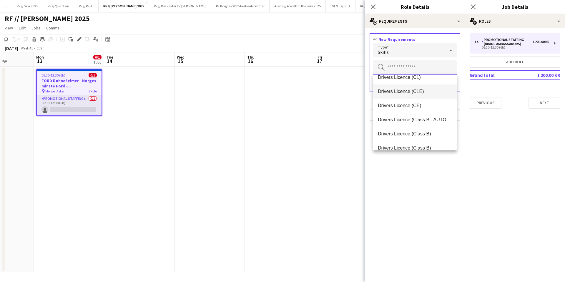
scroll to position [446, 0]
click at [406, 119] on span "Drivers Licence (Class B - AUTO ONLY)" at bounding box center [415, 119] width 74 height 6
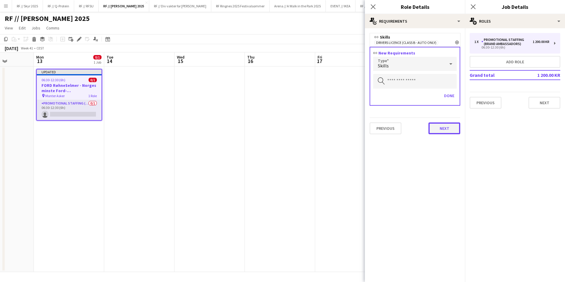
click at [449, 133] on button "Next" at bounding box center [444, 128] width 32 height 12
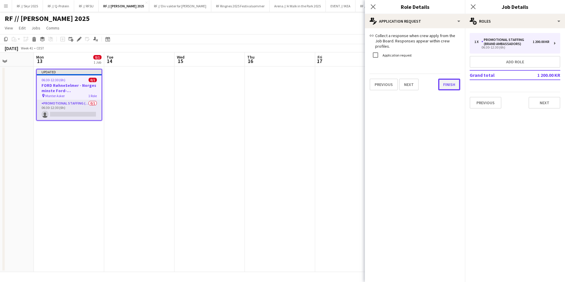
click at [451, 88] on div "link Collect a response when crew apply from the Job Board. Responses appear wi…" at bounding box center [415, 61] width 100 height 67
click at [453, 79] on button "Finish" at bounding box center [449, 85] width 22 height 12
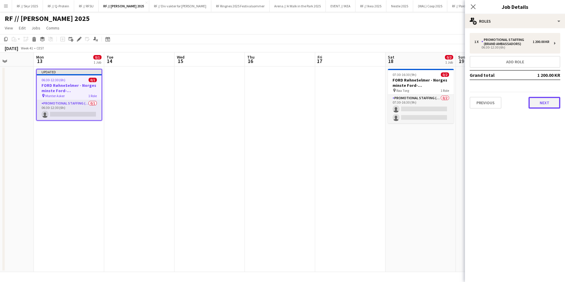
click at [538, 106] on button "Next" at bounding box center [544, 103] width 32 height 12
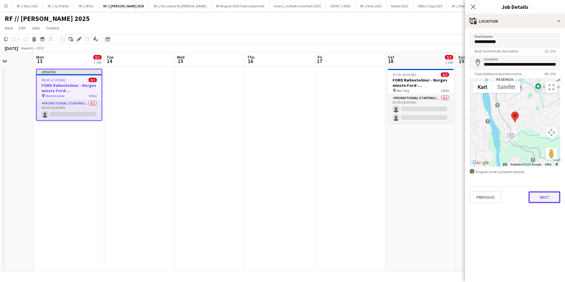
click at [547, 199] on button "Next" at bounding box center [544, 197] width 32 height 12
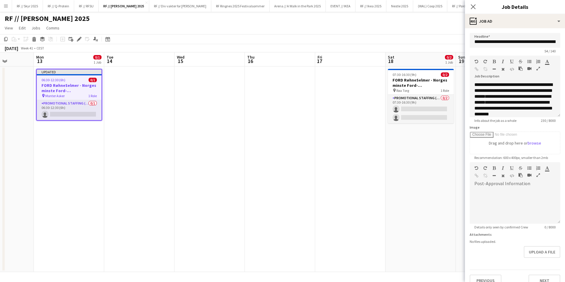
click at [390, 187] on app-date-cell "07:30-16:30 (9h) 0/2 FORD RøhneSelmer - Norges minste Ford-forhandlerkontor pin…" at bounding box center [420, 169] width 70 height 205
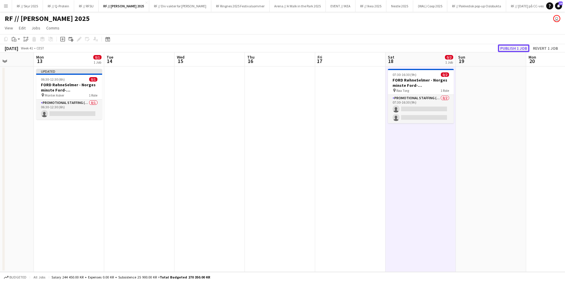
click at [509, 51] on button "Publish 1 job" at bounding box center [513, 48] width 31 height 8
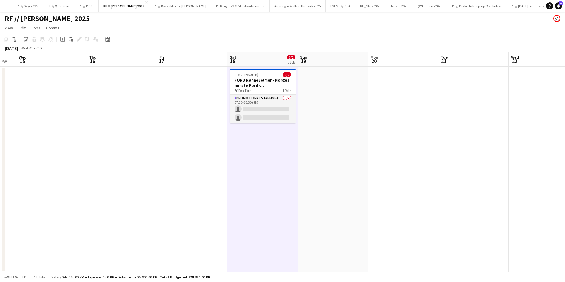
drag, startPoint x: 294, startPoint y: 89, endPoint x: 126, endPoint y: 89, distance: 168.3
click at [123, 87] on app-calendar-viewport "Sun 12 Mon 13 0/1 1 Job Tue 14 Wed 15 Thu 16 Fri 17 Sat 18 0/2 1 Job Sun 19 Mon…" at bounding box center [282, 162] width 565 height 220
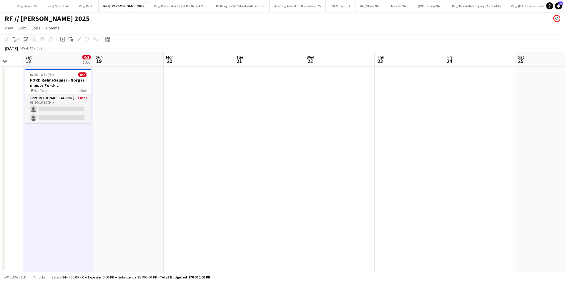
drag, startPoint x: 387, startPoint y: 106, endPoint x: 176, endPoint y: 116, distance: 211.2
click at [176, 116] on app-calendar-viewport "Wed 15 Thu 16 Fri 17 Sat 18 0/2 1 Job Sun 19 Mon 20 Tue 21 Wed 22 Thu 23 Fri 24…" at bounding box center [282, 162] width 565 height 220
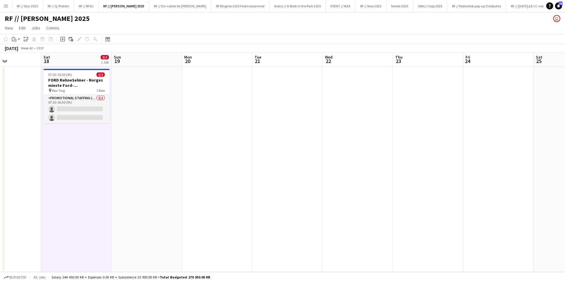
drag, startPoint x: 260, startPoint y: 123, endPoint x: 275, endPoint y: 125, distance: 15.7
click at [310, 126] on app-calendar-viewport "Wed 15 Thu 16 Fri 17 Sat 18 0/2 1 Job Sun 19 Mon 20 Tue 21 Wed 22 Thu 23 Fri 24…" at bounding box center [282, 162] width 565 height 220
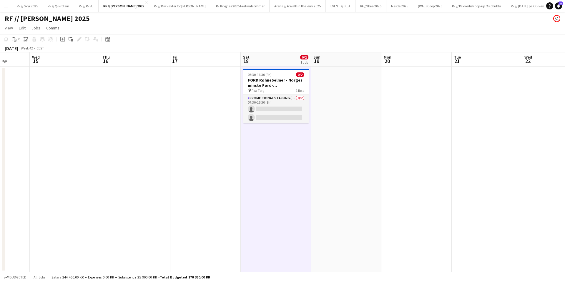
drag, startPoint x: 9, startPoint y: 93, endPoint x: 272, endPoint y: 97, distance: 263.4
click at [272, 97] on app-calendar-viewport "Sun 12 Mon 13 0/1 1 Job Tue 14 Wed 15 Thu 16 Fri 17 Sat 18 0/2 1 Job Sun 19 Mon…" at bounding box center [282, 162] width 565 height 220
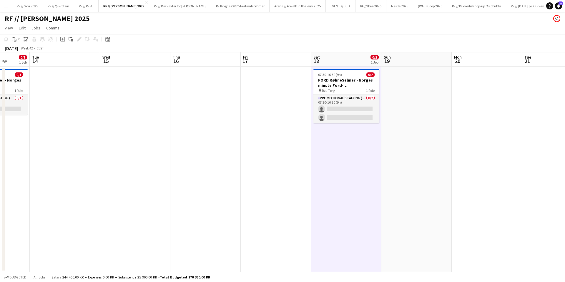
scroll to position [0, 171]
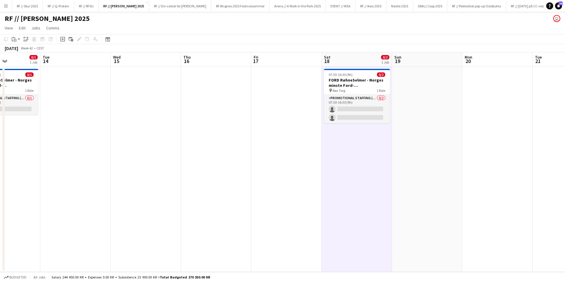
drag, startPoint x: 102, startPoint y: 107, endPoint x: 182, endPoint y: 106, distance: 80.9
click at [182, 106] on app-calendar-viewport "Sat 11 Sun 12 Mon 13 0/1 1 Job Tue 14 Wed 15 Thu 16 Fri 17 Sat 18 0/2 1 Job Sun…" at bounding box center [282, 162] width 565 height 220
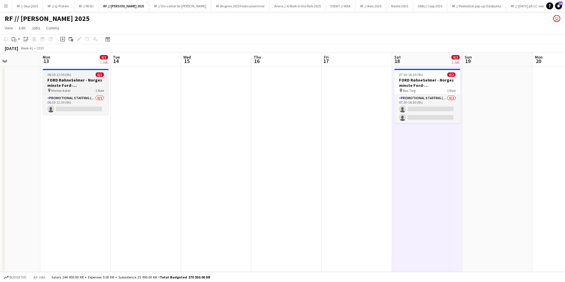
click at [77, 80] on h3 "FORD RøhneSelmer - Norges minste Ford-forhandlerkontor" at bounding box center [76, 82] width 66 height 11
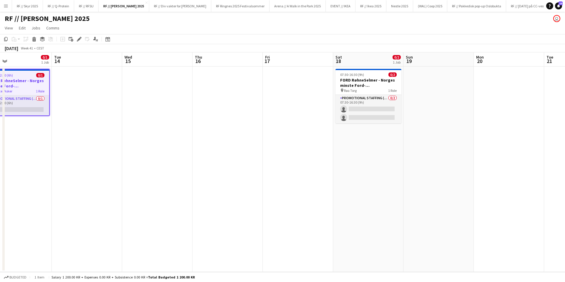
drag, startPoint x: 270, startPoint y: 124, endPoint x: -13, endPoint y: 117, distance: 282.6
click at [0, 117] on html "Menu Boards Boards Boards All jobs Status Workforce Workforce My Workforce Recr…" at bounding box center [282, 141] width 565 height 282
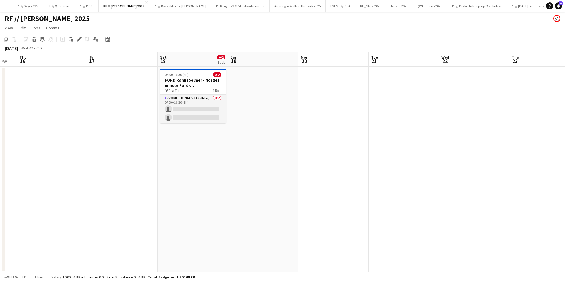
drag, startPoint x: 366, startPoint y: 113, endPoint x: 329, endPoint y: 112, distance: 37.1
click at [329, 112] on app-calendar-viewport "Mon 13 0/1 1 Job Tue 14 Wed 15 Thu 16 Fri 17 Sat 18 0/2 1 Job Sun 19 Mon 20 Tue…" at bounding box center [282, 162] width 565 height 220
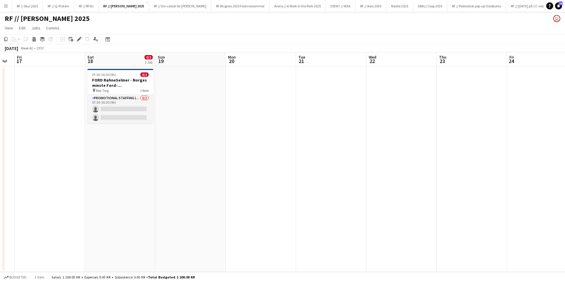
click at [327, 110] on app-date-cell at bounding box center [331, 169] width 70 height 205
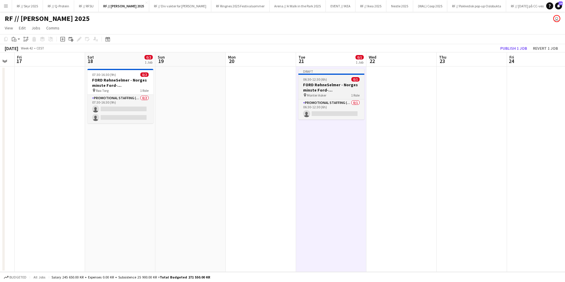
click at [305, 94] on icon "pin" at bounding box center [305, 95] width 4 height 4
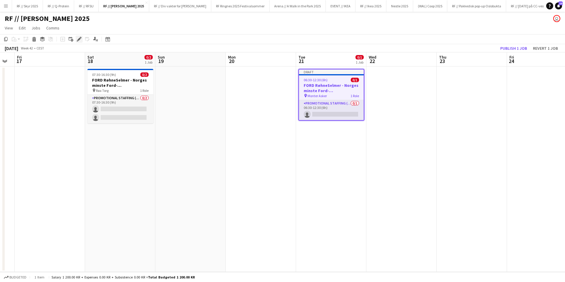
click at [77, 40] on icon "Edit" at bounding box center [79, 39] width 5 height 5
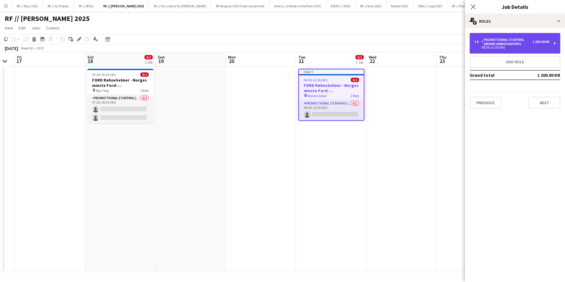
click at [496, 44] on div "Promotional Staffing (Brand Ambassadors)" at bounding box center [506, 42] width 51 height 8
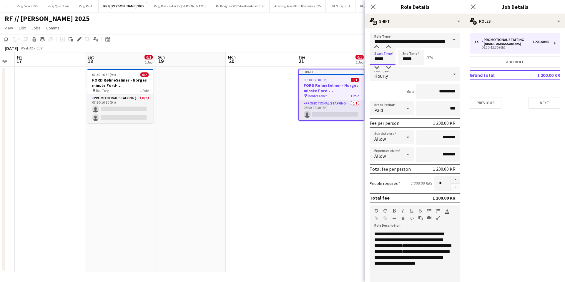
click at [385, 60] on input "*****" at bounding box center [383, 57] width 26 height 15
click at [388, 66] on div at bounding box center [389, 68] width 12 height 6
type input "*****"
click at [388, 66] on div at bounding box center [389, 68] width 12 height 6
click at [405, 59] on input "*****" at bounding box center [411, 57] width 26 height 15
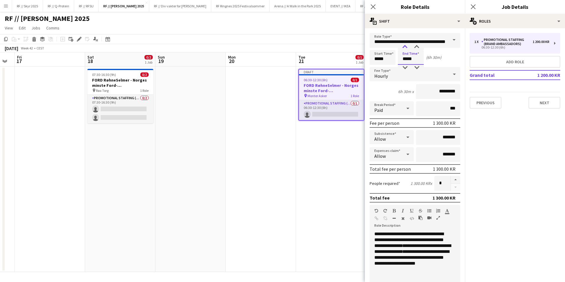
type input "*****"
click at [405, 46] on div at bounding box center [405, 47] width 12 height 6
click at [352, 149] on app-date-cell "Draft 06:30-12:30 (6h) 0/1 FORD RøhneSelmer - Norges minste Ford-forhandlerkont…" at bounding box center [331, 169] width 70 height 205
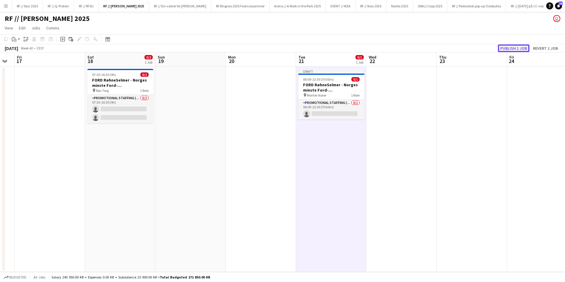
click at [507, 51] on button "Publish 1 job" at bounding box center [513, 48] width 31 height 8
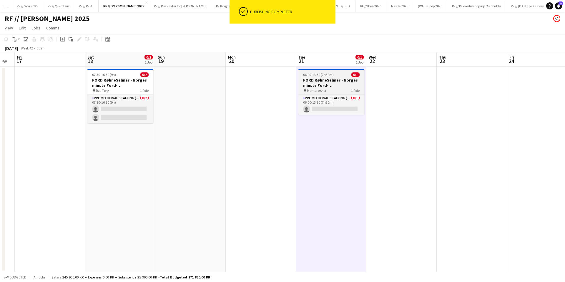
click at [328, 75] on span "06:00-13:30 (7h30m)" at bounding box center [318, 74] width 31 height 4
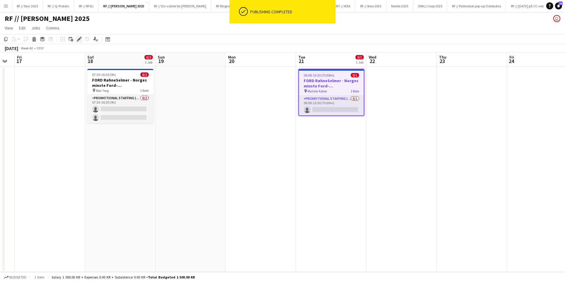
click at [80, 40] on icon "Edit" at bounding box center [79, 39] width 5 height 5
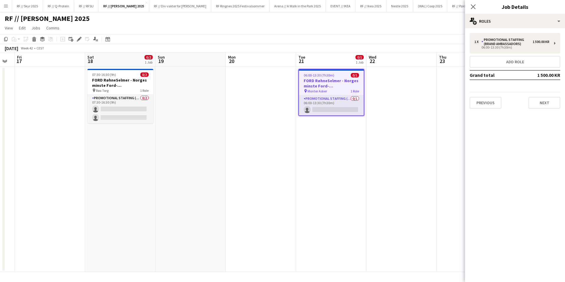
click at [349, 178] on app-date-cell "06:00-13:30 (7h30m) 0/1 FORD RøhneSelmer - Norges minste Ford-forhandlerkontor …" at bounding box center [331, 169] width 70 height 205
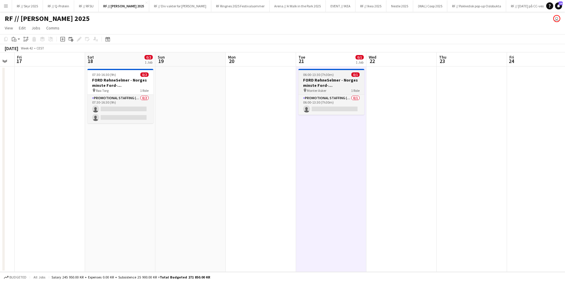
click at [317, 82] on h3 "FORD RøhneSelmer - Norges minste Ford-forhandlerkontor" at bounding box center [331, 82] width 66 height 11
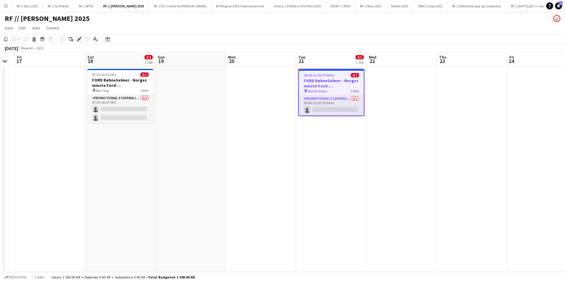
click at [79, 38] on icon "Edit" at bounding box center [79, 39] width 5 height 5
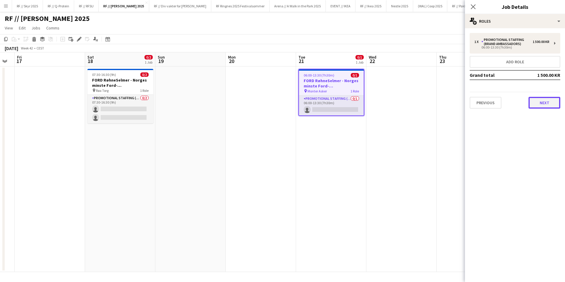
click at [536, 105] on button "Next" at bounding box center [544, 103] width 32 height 12
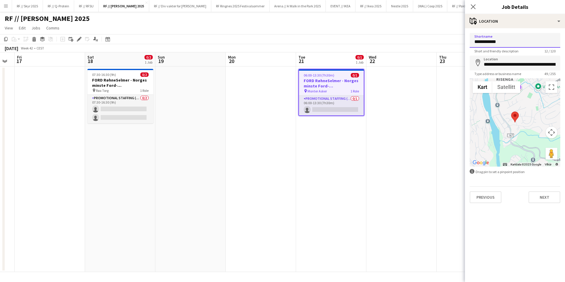
drag, startPoint x: 504, startPoint y: 44, endPoint x: 466, endPoint y: 43, distance: 38.6
click at [466, 43] on form "**********" at bounding box center [515, 118] width 100 height 170
type input "*******"
click at [509, 65] on input "**********" at bounding box center [515, 63] width 91 height 15
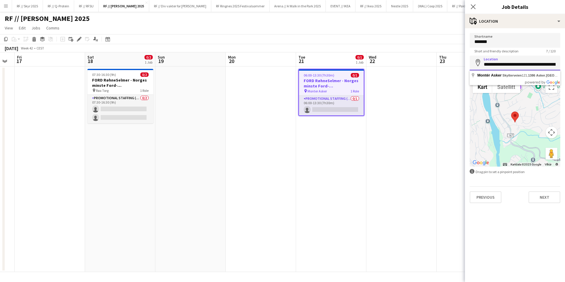
click at [509, 65] on input "**********" at bounding box center [515, 63] width 91 height 15
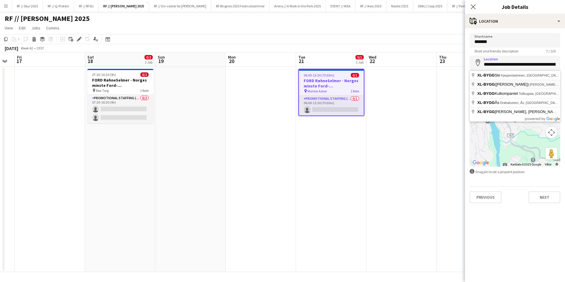
type input "**********"
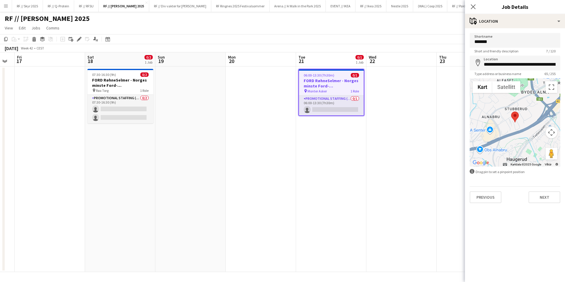
click at [541, 203] on div "**********" at bounding box center [515, 117] width 100 height 179
click at [542, 200] on button "Next" at bounding box center [544, 197] width 32 height 12
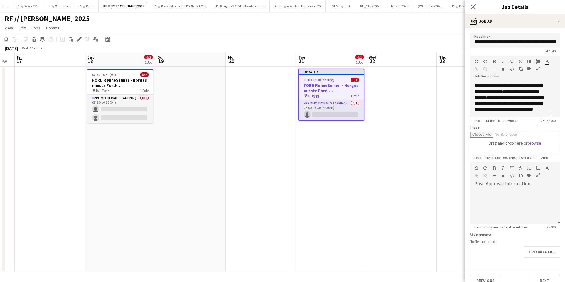
scroll to position [16, 0]
click at [527, 97] on span "**********" at bounding box center [533, 97] width 21 height 4
click at [531, 95] on span "**********" at bounding box center [521, 97] width 23 height 4
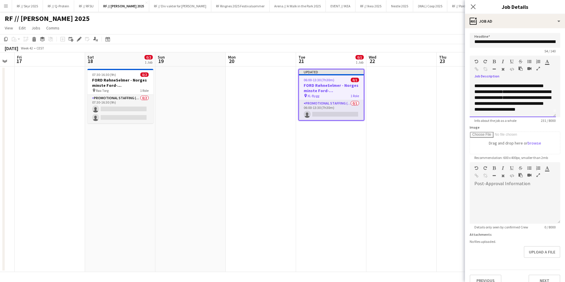
click at [531, 95] on span "**********" at bounding box center [521, 97] width 23 height 4
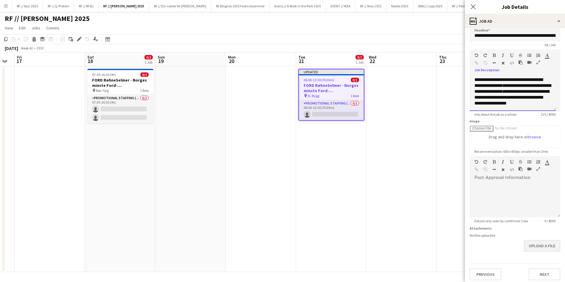
scroll to position [9, 0]
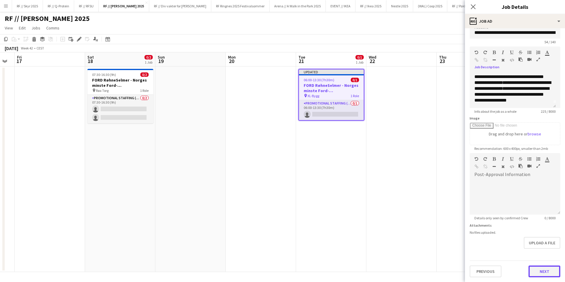
click at [537, 274] on button "Next" at bounding box center [544, 271] width 32 height 12
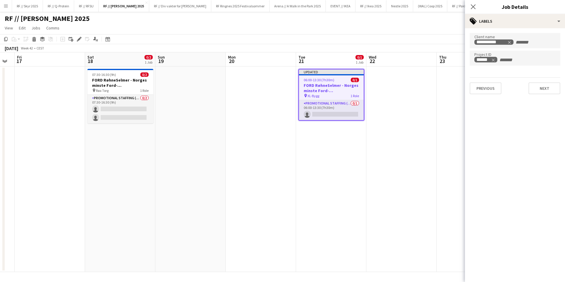
scroll to position [0, 0]
click at [542, 93] on button "Next" at bounding box center [544, 88] width 32 height 12
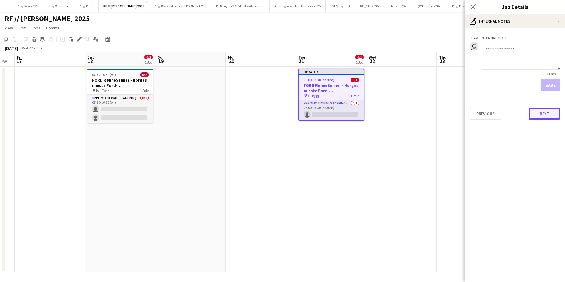
click at [540, 113] on button "Next" at bounding box center [544, 114] width 32 height 12
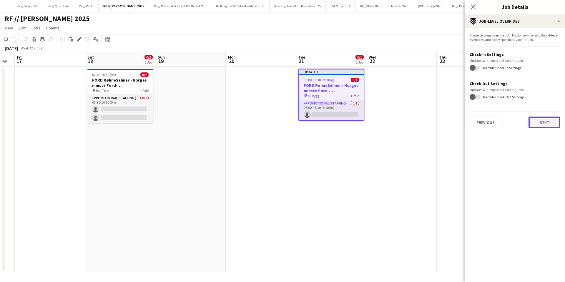
click at [534, 120] on button "Next" at bounding box center [544, 123] width 32 height 12
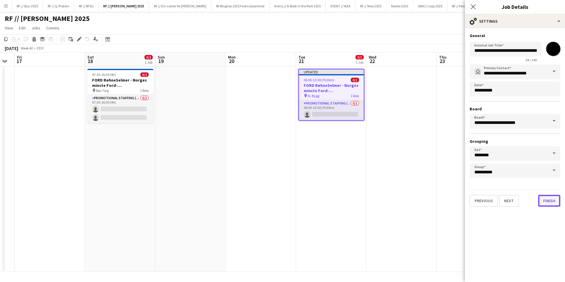
click at [553, 203] on button "Finish" at bounding box center [549, 201] width 22 height 12
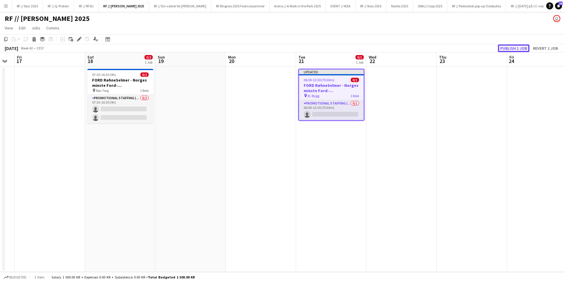
click at [508, 46] on button "Publish 1 job" at bounding box center [513, 48] width 31 height 8
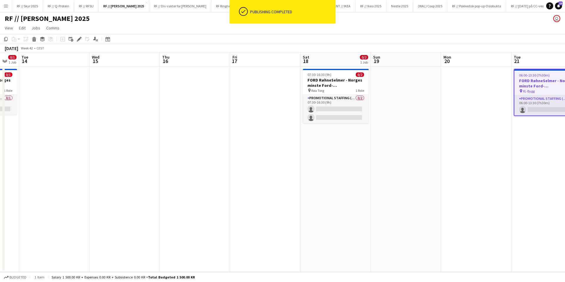
drag, startPoint x: 246, startPoint y: 177, endPoint x: 461, endPoint y: 183, distance: 215.5
click at [461, 183] on app-calendar-viewport "Sun 12 Mon 13 0/1 1 Job Tue 14 Wed 15 Thu 16 Fri 17 Sat 18 0/2 1 Job Sun 19 Mon…" at bounding box center [282, 162] width 565 height 220
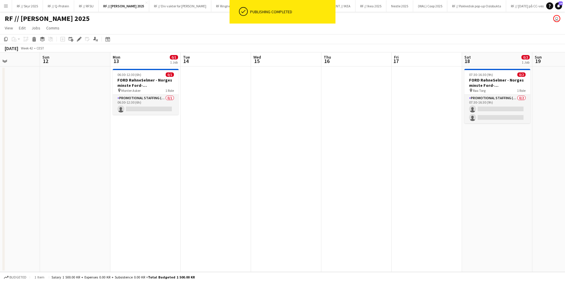
drag, startPoint x: 355, startPoint y: 182, endPoint x: 477, endPoint y: 179, distance: 121.5
click at [519, 181] on app-calendar-viewport "Thu 9 Fri 10 Sat 11 Sun 12 Mon 13 0/1 1 Job Tue 14 Wed 15 Thu 16 Fri 17 Sat 18 …" at bounding box center [282, 162] width 565 height 220
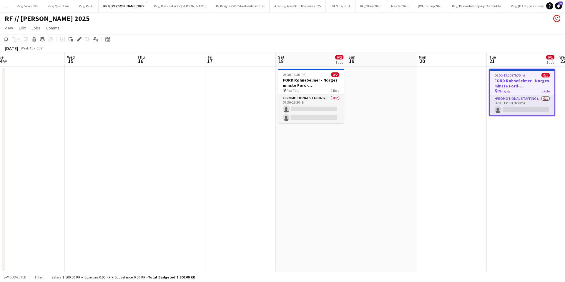
drag, startPoint x: 336, startPoint y: 133, endPoint x: 171, endPoint y: 125, distance: 165.3
click at [172, 126] on app-calendar-viewport "Sat 11 Sun 12 Mon 13 0/1 1 Job Tue 14 Wed 15 Thu 16 Fri 17 Sat 18 0/2 1 Job Sun…" at bounding box center [282, 162] width 565 height 220
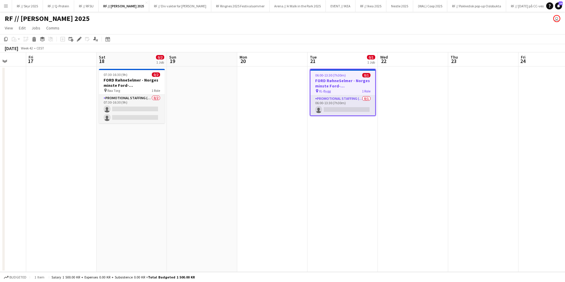
drag, startPoint x: 445, startPoint y: 108, endPoint x: 289, endPoint y: 117, distance: 157.1
click at [289, 117] on app-calendar-viewport "Tue 14 Wed 15 Thu 16 Fri 17 Sat 18 0/2 1 Job Sun 19 Mon 20 Tue 21 0/1 1 Job Wed…" at bounding box center [282, 162] width 565 height 220
drag, startPoint x: 265, startPoint y: 130, endPoint x: 280, endPoint y: 130, distance: 14.4
click at [279, 130] on app-calendar-viewport "Tue 14 Wed 15 Thu 16 Fri 17 Sat 18 0/2 1 Job Sun 19 Mon 20 Tue 21 0/1 1 Job Wed…" at bounding box center [282, 162] width 565 height 220
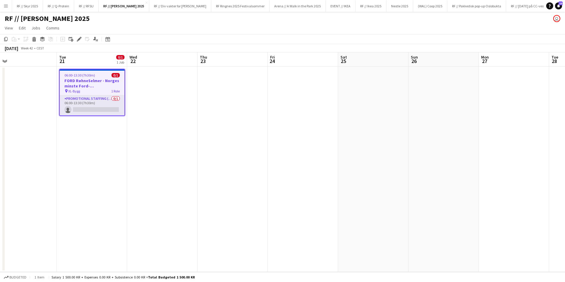
drag, startPoint x: 320, startPoint y: 175, endPoint x: 56, endPoint y: 161, distance: 264.9
click at [56, 161] on app-calendar-viewport "Fri 17 Sat 18 0/2 1 Job Sun 19 Mon 20 Tue 21 0/1 1 Job Wed 22 Thu 23 Fri 24 Sat…" at bounding box center [282, 162] width 565 height 220
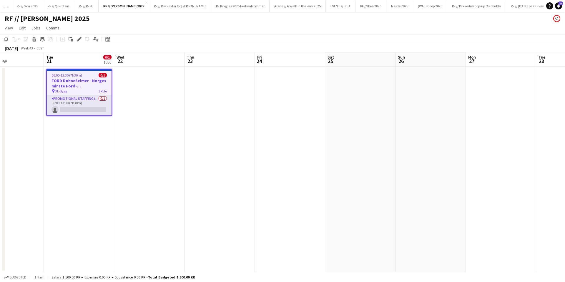
drag, startPoint x: 297, startPoint y: 165, endPoint x: 301, endPoint y: 168, distance: 4.4
click at [301, 168] on app-calendar-viewport "Sat 18 0/2 1 Job Sun 19 Mon 20 Tue 21 0/1 1 Job Wed 22 Thu 23 Fri 24 Sat 25 Sun…" at bounding box center [282, 162] width 565 height 220
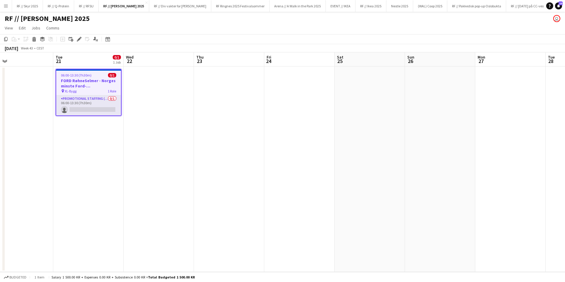
click at [70, 92] on span "XL-Bygg" at bounding box center [71, 91] width 12 height 4
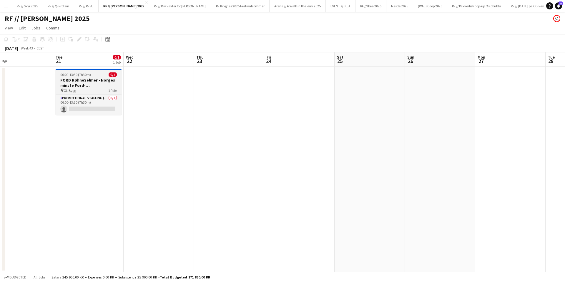
click at [88, 86] on h3 "FORD RøhneSelmer - Norges minste Ford-forhandlerkontor" at bounding box center [89, 82] width 66 height 11
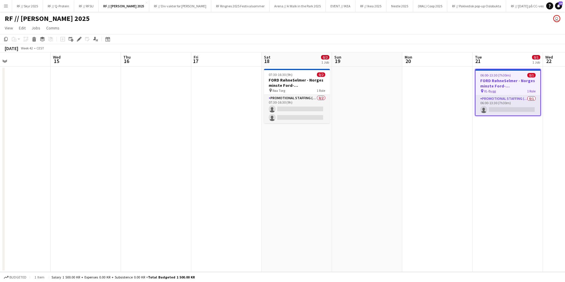
drag, startPoint x: 101, startPoint y: 159, endPoint x: 516, endPoint y: 194, distance: 417.0
click at [516, 194] on app-calendar-viewport "Sun 12 Mon 13 0/1 1 Job Tue 14 Wed 15 Thu 16 Fri 17 Sat 18 0/2 1 Job Sun 19 Mon…" at bounding box center [282, 162] width 565 height 220
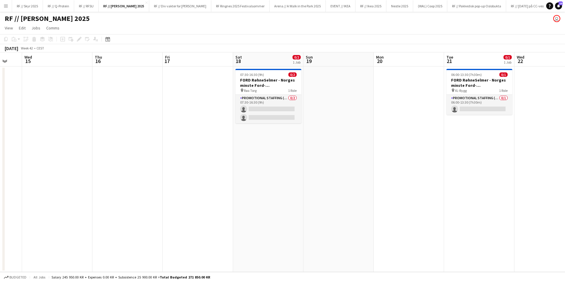
drag, startPoint x: 490, startPoint y: 193, endPoint x: 467, endPoint y: 193, distance: 22.4
click at [468, 193] on app-calendar-viewport "Sun 12 Mon 13 0/1 1 Job Tue 14 Wed 15 Thu 16 Fri 17 Sat 18 0/2 1 Job Sun 19 Mon…" at bounding box center [282, 162] width 565 height 220
drag, startPoint x: 501, startPoint y: 191, endPoint x: 192, endPoint y: 178, distance: 308.9
click at [219, 176] on app-calendar-viewport "Sun 12 Mon 13 0/1 1 Job Tue 14 Wed 15 Thu 16 Fri 17 Sat 18 0/2 1 Job Sun 19 Mon…" at bounding box center [282, 162] width 565 height 220
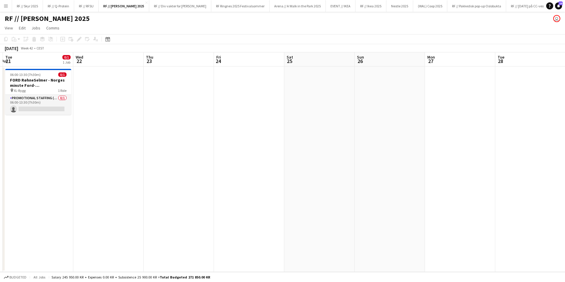
drag, startPoint x: 441, startPoint y: 178, endPoint x: 317, endPoint y: 174, distance: 124.8
click at [237, 174] on app-calendar-viewport "Sat 18 0/2 1 Job Sun 19 Mon 20 Tue 21 0/1 1 Job Wed 22 Thu 23 Fri 24 Sat 25 Sun…" at bounding box center [282, 162] width 565 height 220
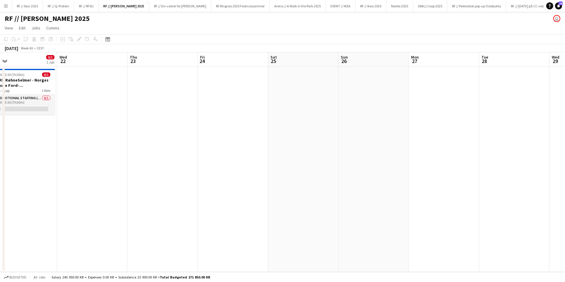
scroll to position [0, 167]
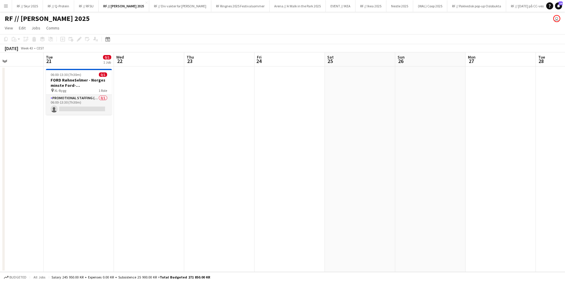
drag, startPoint x: 393, startPoint y: 173, endPoint x: 565, endPoint y: 176, distance: 171.9
click at [565, 176] on app-calendar-viewport "Sat 18 0/2 1 Job Sun 19 Mon 20 Tue 21 0/1 1 Job Wed 22 Thu 23 Fri 24 Sat 25 Sun…" at bounding box center [282, 162] width 565 height 220
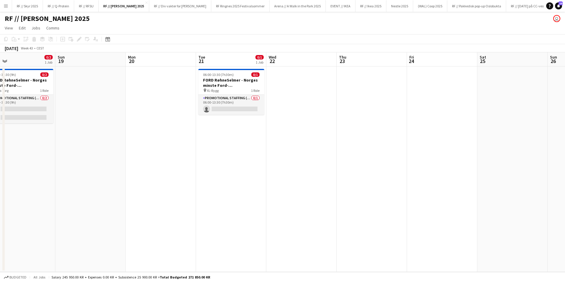
scroll to position [0, 155]
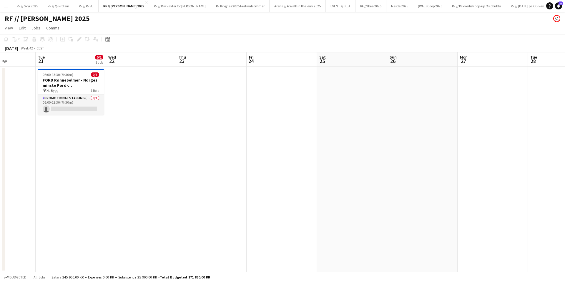
drag, startPoint x: 283, startPoint y: 149, endPoint x: 107, endPoint y: 152, distance: 176.3
click at [119, 151] on app-calendar-viewport "Sat 18 0/2 1 Job Sun 19 Mon 20 Tue 21 0/1 1 Job Wed 22 Thu 23 Fri 24 Sat 25 Sun…" at bounding box center [282, 162] width 565 height 220
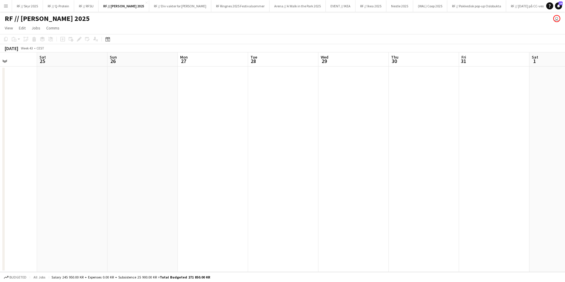
drag, startPoint x: 529, startPoint y: 151, endPoint x: 565, endPoint y: 135, distance: 39.1
click at [565, 135] on app-calendar-viewport "Wed 22 Thu 23 Fri 24 Sat 25 Sun 26 Mon 27 Tue 28 Wed 29 Thu 30 Fri 31 Sat 1 Sun…" at bounding box center [282, 162] width 565 height 220
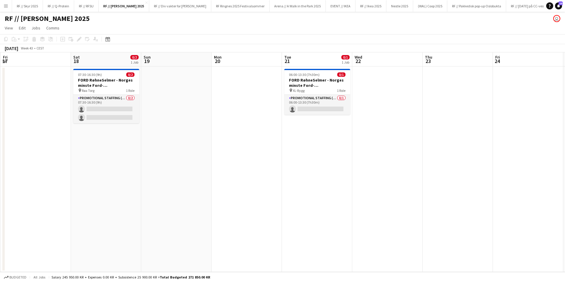
scroll to position [0, 173]
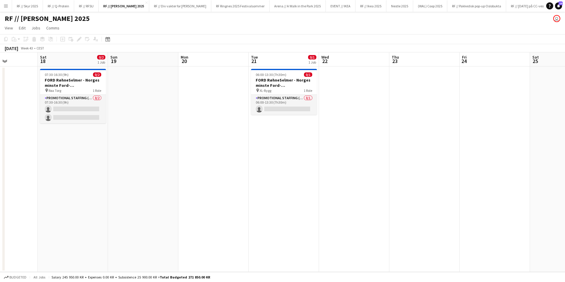
drag, startPoint x: 154, startPoint y: 135, endPoint x: 530, endPoint y: 127, distance: 375.6
click at [546, 128] on app-calendar-viewport "Wed 15 Thu 16 Fri 17 Sat 18 0/2 1 Job Sun 19 Mon 20 Tue 21 0/1 1 Job Wed 22 Thu…" at bounding box center [282, 162] width 565 height 220
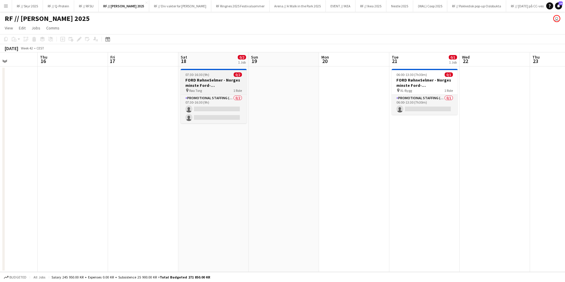
click at [213, 86] on h3 "FORD RøhneSelmer - Norges minste Ford-forhandlerkontor" at bounding box center [214, 82] width 66 height 11
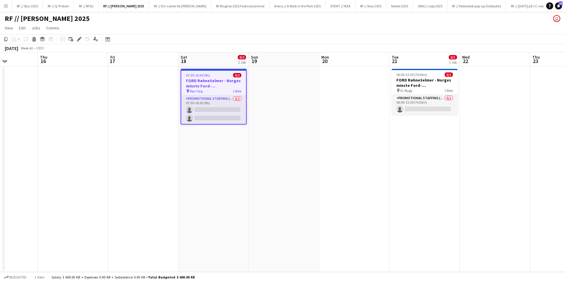
click at [205, 150] on app-date-cell "07:30-16:30 (9h) 0/2 FORD RøhneSelmer - Norges minste Ford-forhandlerkontor pin…" at bounding box center [213, 169] width 70 height 205
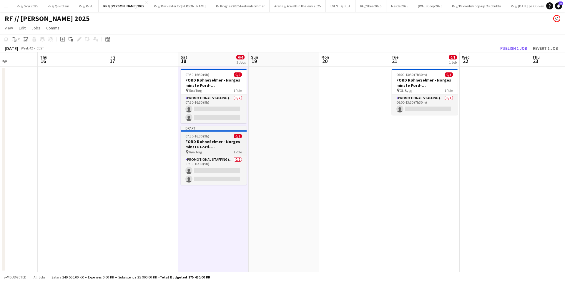
click at [215, 134] on div "07:30-16:30 (9h) 0/2" at bounding box center [214, 136] width 66 height 4
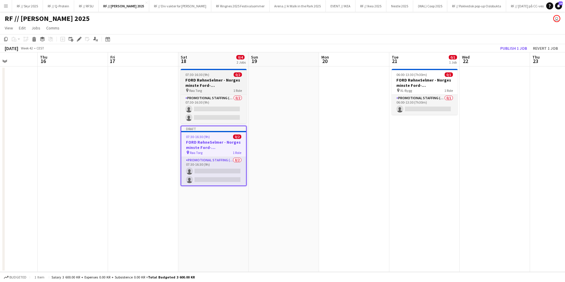
click at [214, 84] on h3 "FORD RøhneSelmer - Norges minste Ford-forhandlerkontor" at bounding box center [214, 82] width 66 height 11
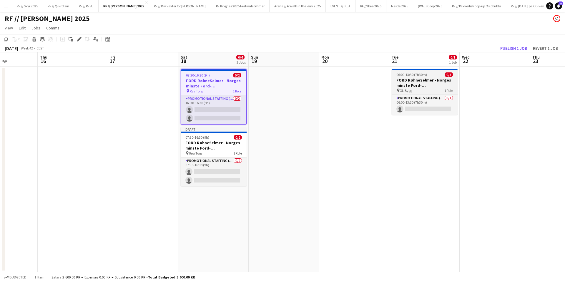
click at [433, 82] on h3 "FORD RøhneSelmer - Norges minste Ford-forhandlerkontor" at bounding box center [425, 82] width 66 height 11
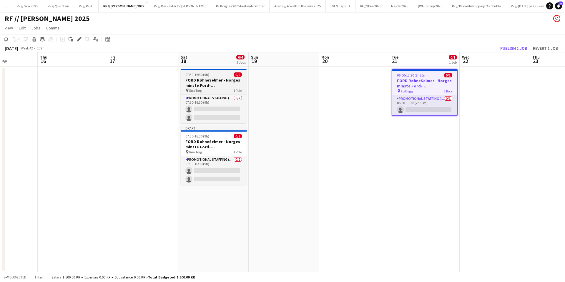
click at [221, 88] on div "pin Røa Torg 1 Role" at bounding box center [214, 90] width 66 height 5
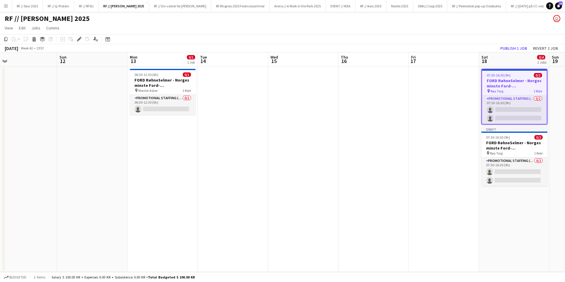
scroll to position [0, 145]
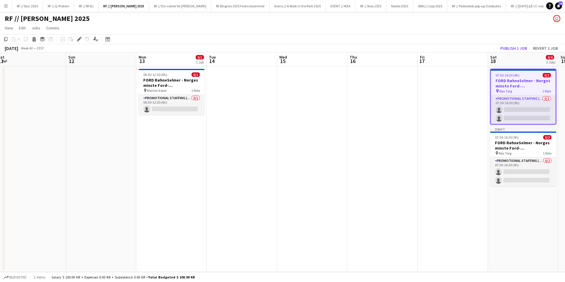
drag, startPoint x: 123, startPoint y: 85, endPoint x: 430, endPoint y: 97, distance: 307.4
click at [430, 97] on app-calendar-viewport "Thu 9 Fri 10 Sat 11 Sun 12 Mon 13 0/1 1 Job Tue 14 Wed 15 Thu 16 Fri 17 Sat 18 …" at bounding box center [282, 162] width 565 height 220
click at [176, 84] on h3 "FORD RøhneSelmer - Norges minste Ford-forhandlerkontor" at bounding box center [172, 82] width 66 height 11
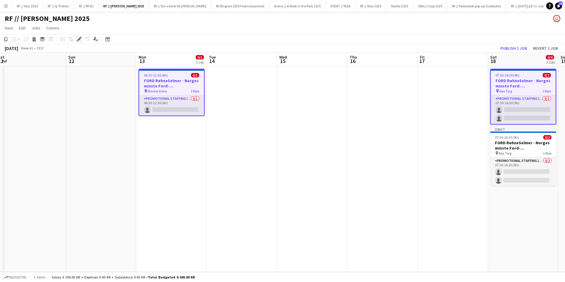
click at [77, 41] on icon at bounding box center [77, 40] width 1 height 1
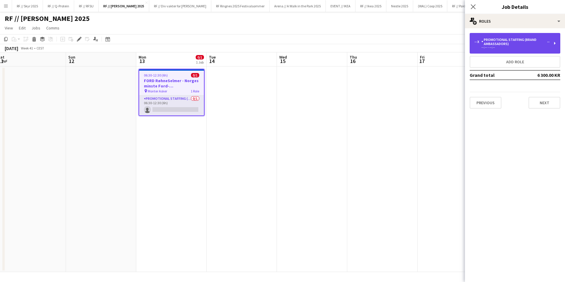
click at [505, 44] on div "Promotional Staffing (Brand Ambassadors)" at bounding box center [514, 42] width 66 height 8
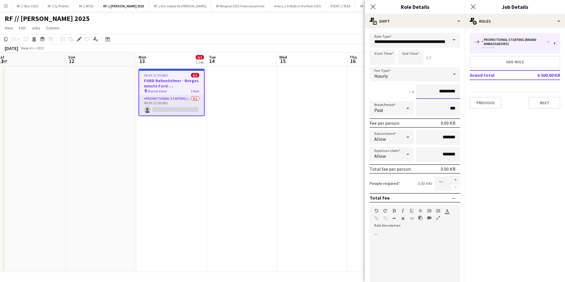
click at [431, 89] on input "*********" at bounding box center [438, 91] width 44 height 15
type input "******"
click at [285, 102] on app-date-cell at bounding box center [312, 169] width 70 height 205
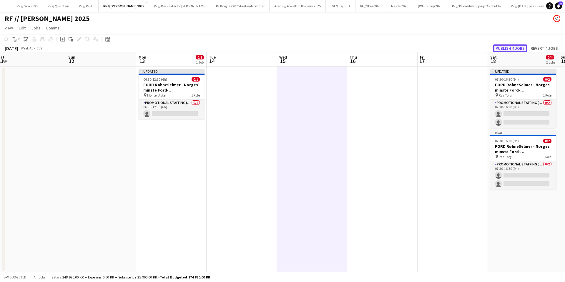
click at [505, 50] on button "Publish 4 jobs" at bounding box center [510, 48] width 34 height 8
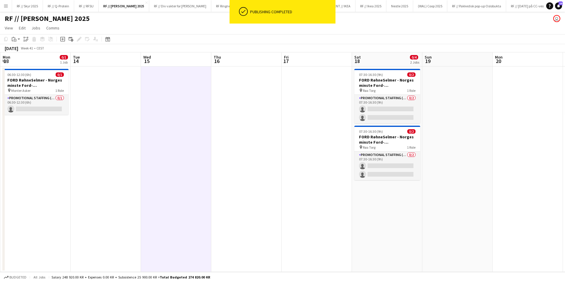
drag, startPoint x: 409, startPoint y: 144, endPoint x: 110, endPoint y: 127, distance: 300.0
click at [110, 127] on app-calendar-viewport "Fri 10 Sat 11 Sun 12 Mon 13 0/1 1 Job Tue 14 Wed 15 Thu 16 Fri 17 Sat 18 0/4 2 …" at bounding box center [282, 162] width 565 height 220
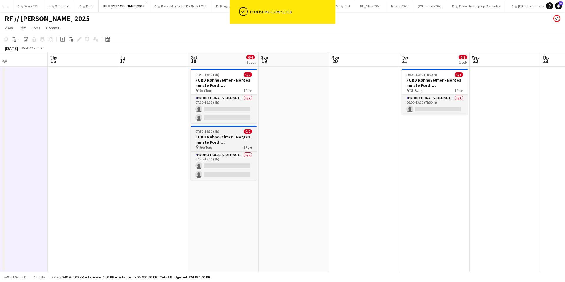
click at [218, 140] on h3 "FORD RøhneSelmer - Norges minste Ford-forhandlerkontor" at bounding box center [224, 139] width 66 height 11
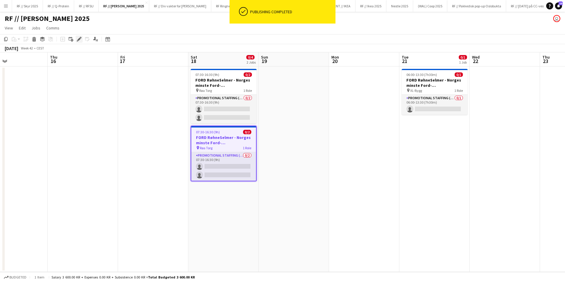
click at [79, 40] on icon at bounding box center [78, 39] width 3 height 3
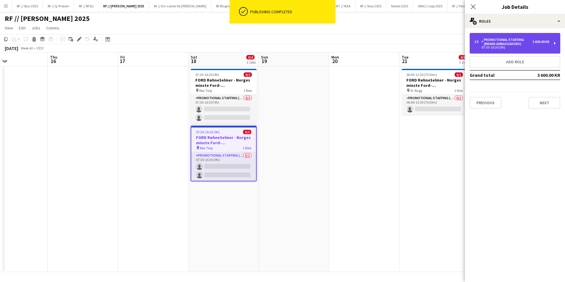
click at [520, 42] on div "Promotional Staffing (Brand Ambassadors)" at bounding box center [506, 42] width 51 height 8
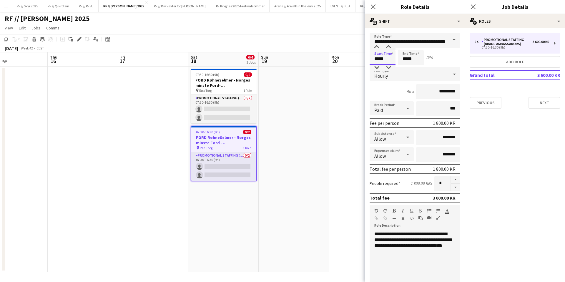
click at [376, 59] on input "*****" at bounding box center [383, 57] width 26 height 15
click at [379, 46] on div at bounding box center [377, 47] width 12 height 6
click at [379, 64] on input "*****" at bounding box center [383, 57] width 26 height 15
type input "*****"
click at [379, 68] on div at bounding box center [377, 68] width 12 height 6
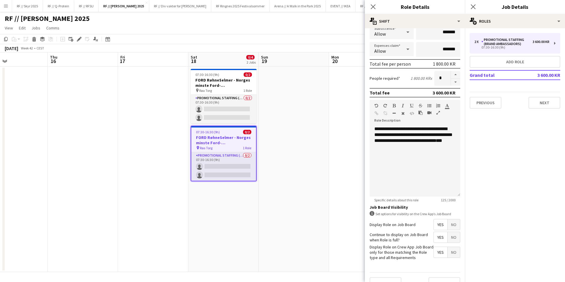
scroll to position [117, 0]
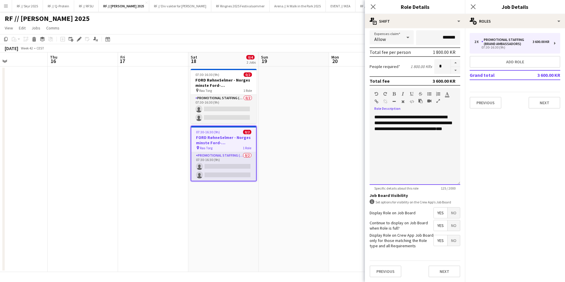
drag, startPoint x: 411, startPoint y: 137, endPoint x: 358, endPoint y: 110, distance: 58.6
click at [358, 110] on body "Menu Boards Boards Boards All jobs Status Workforce Workforce My Workforce Recr…" at bounding box center [282, 141] width 565 height 282
click at [448, 142] on div "**********" at bounding box center [415, 149] width 91 height 71
drag, startPoint x: 412, startPoint y: 136, endPoint x: 361, endPoint y: 97, distance: 63.4
click at [361, 98] on body "Menu Boards Boards Boards All jobs Status Workforce Workforce My Workforce Recr…" at bounding box center [282, 141] width 565 height 282
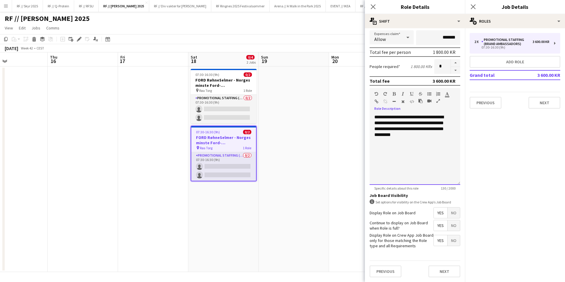
drag, startPoint x: 410, startPoint y: 142, endPoint x: 356, endPoint y: 105, distance: 65.6
click at [356, 105] on body "Menu Boards Boards Boards All jobs Status Workforce Workforce My Workforce Recr…" at bounding box center [282, 141] width 565 height 282
click at [418, 157] on div "**********" at bounding box center [415, 149] width 91 height 71
drag, startPoint x: 432, startPoint y: 148, endPoint x: 364, endPoint y: 91, distance: 89.0
click at [364, 91] on body "Menu Boards Boards Boards All jobs Status Workforce Workforce My Workforce Recr…" at bounding box center [282, 141] width 565 height 282
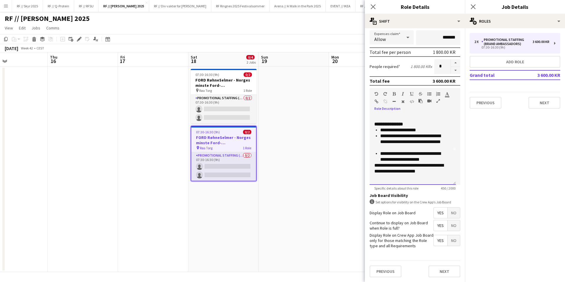
scroll to position [0, 0]
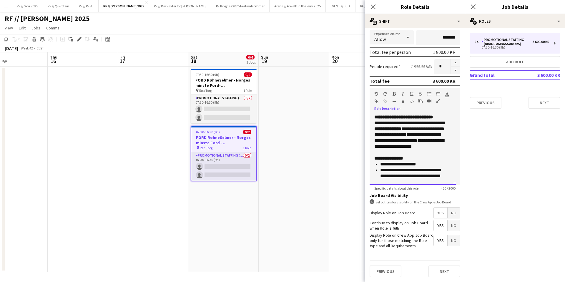
drag, startPoint x: 425, startPoint y: 178, endPoint x: 359, endPoint y: 87, distance: 112.2
click at [359, 87] on body "Menu Boards Boards Boards All jobs Status Workforce Workforce My Workforce Recr…" at bounding box center [282, 141] width 565 height 282
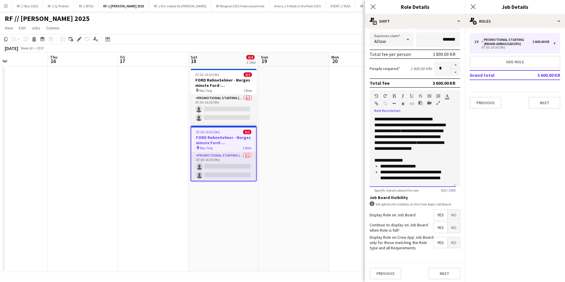
scroll to position [117, 0]
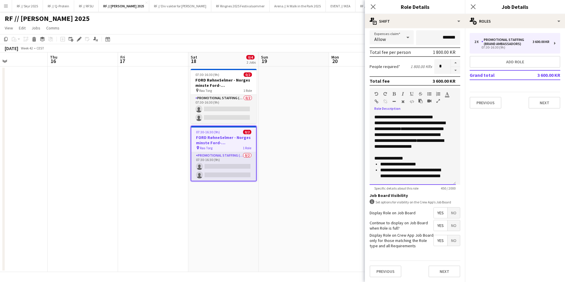
click at [432, 173] on p "**********" at bounding box center [413, 176] width 67 height 18
click at [375, 122] on p "**********" at bounding box center [410, 137] width 72 height 35
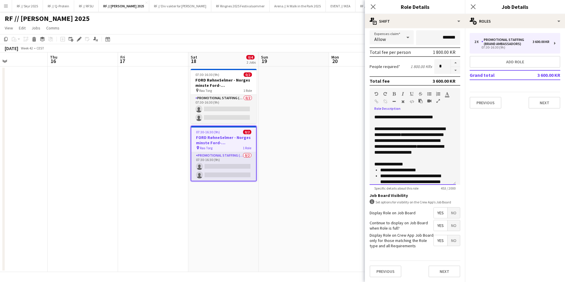
click at [413, 141] on p "**********" at bounding box center [410, 143] width 72 height 35
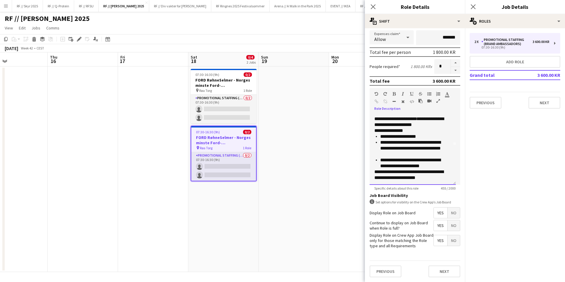
scroll to position [40, 0]
click at [439, 122] on p "**********" at bounding box center [410, 116] width 72 height 24
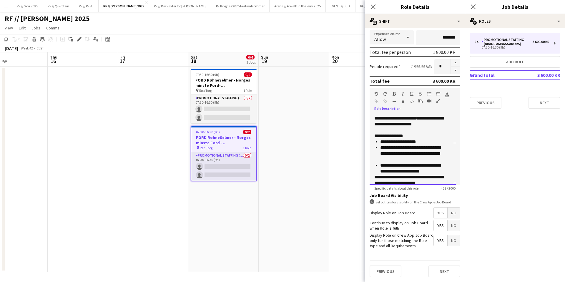
scroll to position [46, 0]
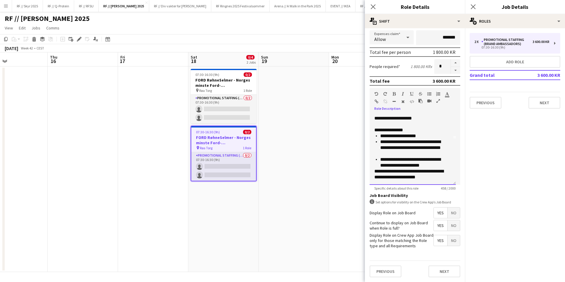
drag, startPoint x: 427, startPoint y: 176, endPoint x: 369, endPoint y: 126, distance: 76.4
click at [369, 126] on form "**********" at bounding box center [415, 99] width 100 height 366
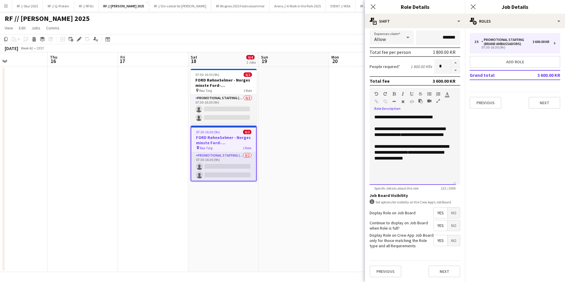
scroll to position [0, 0]
click at [373, 145] on div "**********" at bounding box center [413, 149] width 86 height 71
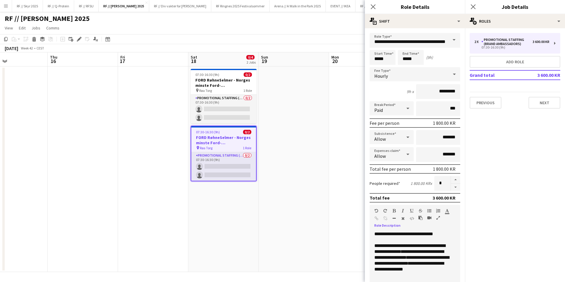
scroll to position [117, 0]
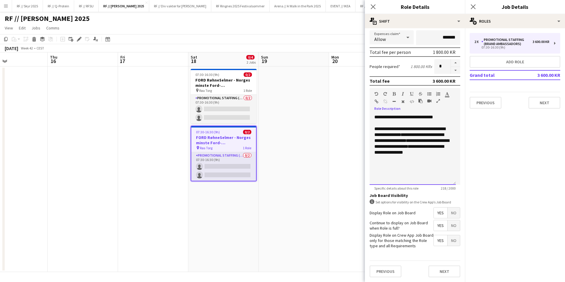
drag, startPoint x: 430, startPoint y: 162, endPoint x: 359, endPoint y: 91, distance: 100.1
click at [359, 91] on body "Menu Boards Boards Boards All jobs Status Workforce Workforce My Workforce Recr…" at bounding box center [282, 141] width 565 height 282
click at [448, 270] on button "Next" at bounding box center [444, 271] width 32 height 12
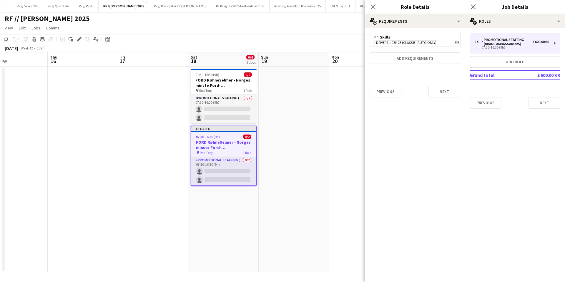
scroll to position [0, 0]
click at [447, 89] on button "Next" at bounding box center [444, 92] width 32 height 12
click at [443, 79] on button "Finish" at bounding box center [449, 85] width 22 height 12
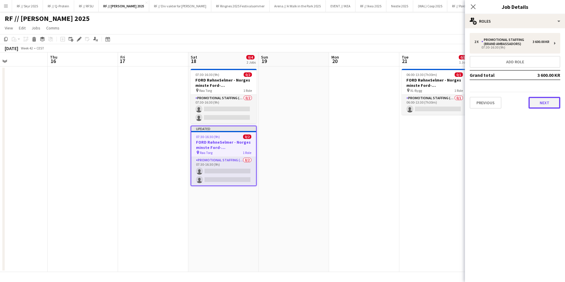
click at [541, 101] on button "Next" at bounding box center [544, 103] width 32 height 12
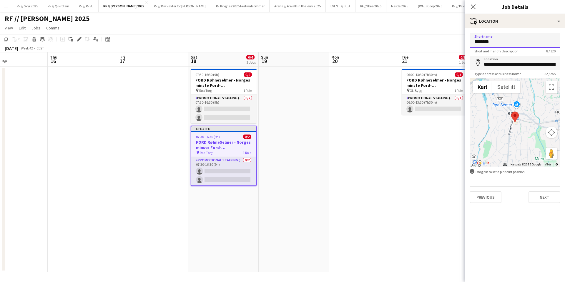
drag, startPoint x: 498, startPoint y: 47, endPoint x: 472, endPoint y: 40, distance: 26.4
click at [472, 40] on input "********" at bounding box center [515, 40] width 91 height 15
type input "**********"
click at [505, 64] on input "**********" at bounding box center [515, 63] width 91 height 15
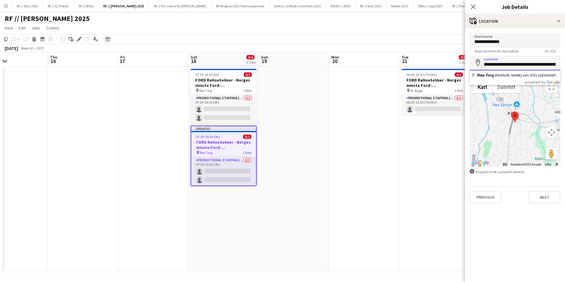
click at [505, 64] on input "**********" at bounding box center [515, 63] width 91 height 15
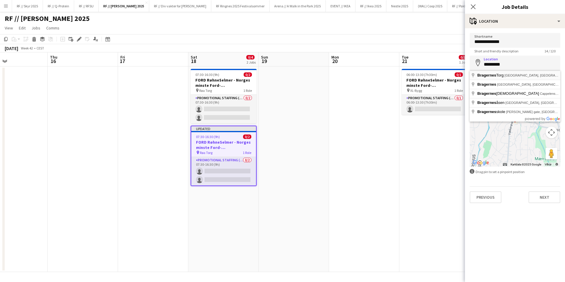
type input "**********"
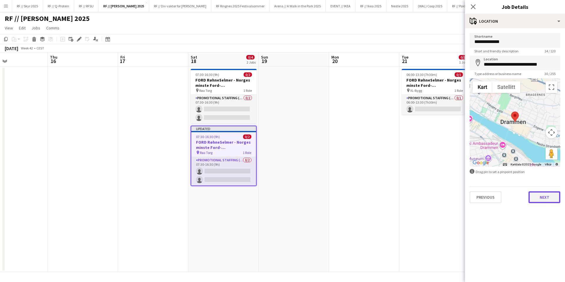
click at [544, 194] on button "Next" at bounding box center [544, 197] width 32 height 12
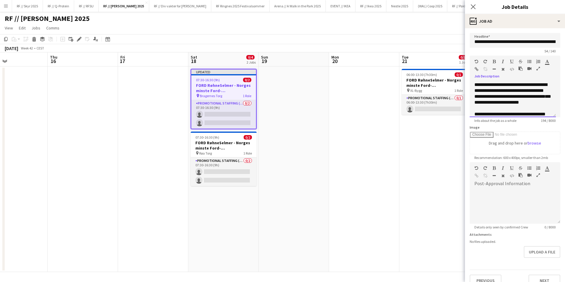
drag, startPoint x: 520, startPoint y: 115, endPoint x: 453, endPoint y: 62, distance: 85.7
click at [452, 61] on body "Menu Boards Boards Boards All jobs Status Workforce Workforce My Workforce Recr…" at bounding box center [282, 141] width 565 height 282
click at [521, 105] on div "**********" at bounding box center [510, 102] width 72 height 6
drag, startPoint x: 525, startPoint y: 110, endPoint x: 440, endPoint y: 31, distance: 116.0
click at [440, 31] on body "Menu Boards Boards Boards All jobs Status Workforce Workforce My Workforce Recr…" at bounding box center [282, 141] width 565 height 282
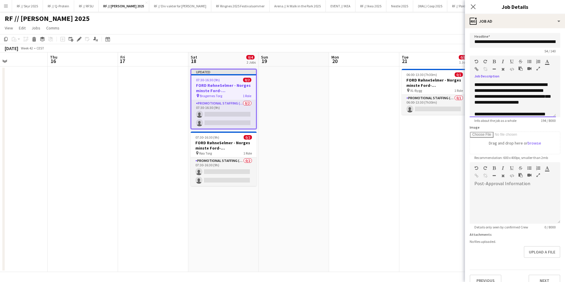
paste div
drag, startPoint x: 513, startPoint y: 100, endPoint x: 470, endPoint y: 104, distance: 43.4
click at [470, 104] on div "**********" at bounding box center [513, 99] width 86 height 35
drag, startPoint x: 505, startPoint y: 104, endPoint x: 468, endPoint y: 104, distance: 37.4
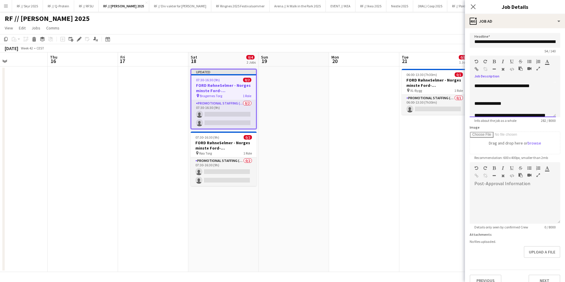
click at [468, 104] on form "**********" at bounding box center [515, 159] width 100 height 253
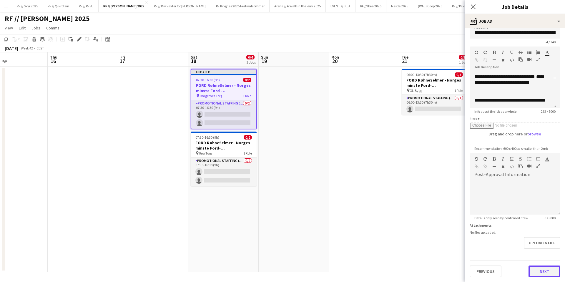
click at [539, 274] on button "Next" at bounding box center [544, 271] width 32 height 12
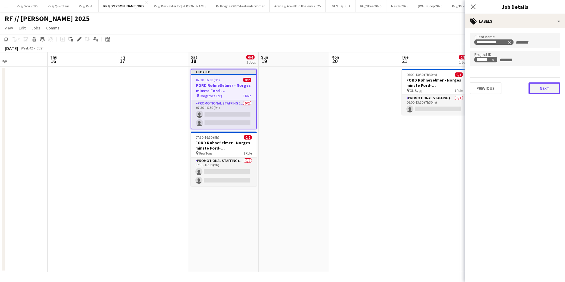
click at [538, 88] on button "Next" at bounding box center [544, 88] width 32 height 12
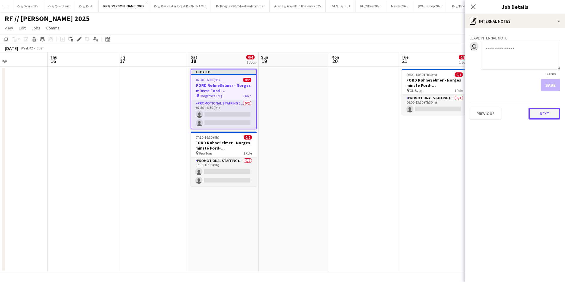
click at [541, 114] on button "Next" at bounding box center [544, 114] width 32 height 12
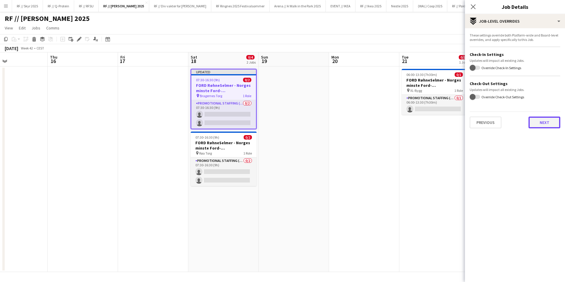
click at [538, 121] on button "Next" at bounding box center [544, 123] width 32 height 12
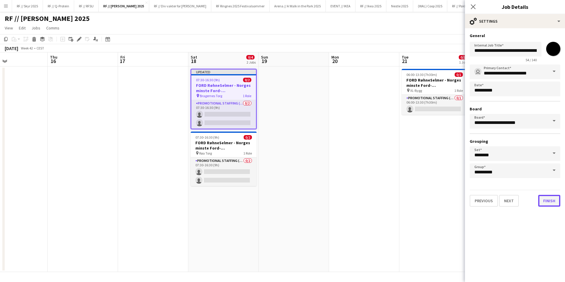
click at [548, 201] on button "Finish" at bounding box center [549, 201] width 22 height 12
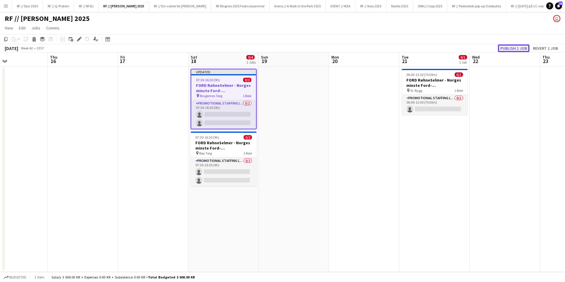
click at [506, 47] on button "Publish 1 job" at bounding box center [513, 48] width 31 height 8
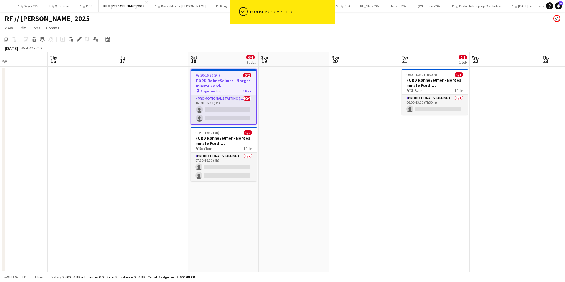
click at [227, 88] on h3 "FORD RøhneSelmer - Norges minste Ford-forhandlerkontor" at bounding box center [223, 83] width 65 height 11
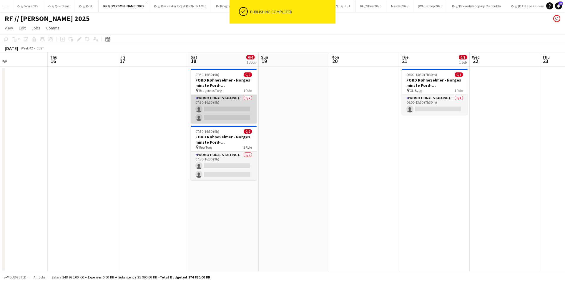
click at [235, 97] on app-card-role "Promotional Staffing (Brand Ambassadors) 0/2 07:30-16:30 (9h) single-neutral-ac…" at bounding box center [224, 109] width 66 height 29
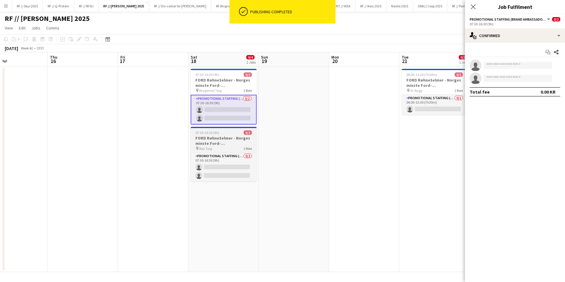
click at [226, 137] on app-calendar-viewport "Sun 12 Mon 13 0/1 1 Job Tue 14 Wed 15 Thu 16 Fri 17 Sat 18 0/4 2 Jobs Sun 19 Mo…" at bounding box center [282, 162] width 565 height 220
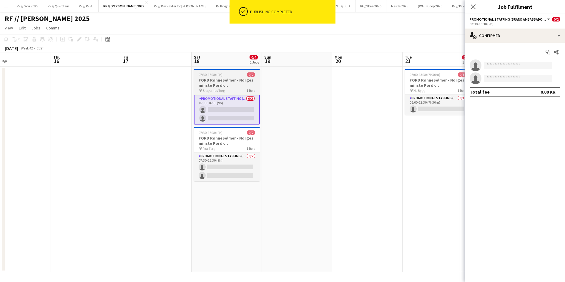
click at [238, 94] on app-job-card "07:30-16:30 (9h) 0/2 FORD RøhneSelmer - Norges minste Ford-forhandlerkontor pin…" at bounding box center [227, 97] width 66 height 56
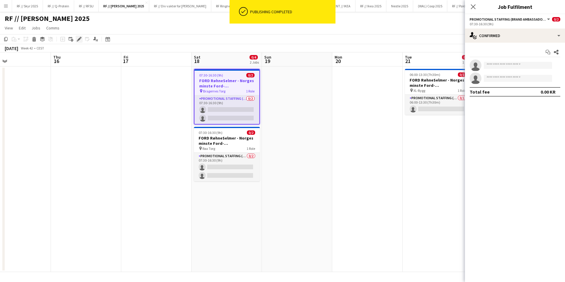
click at [81, 38] on icon at bounding box center [80, 37] width 1 height 1
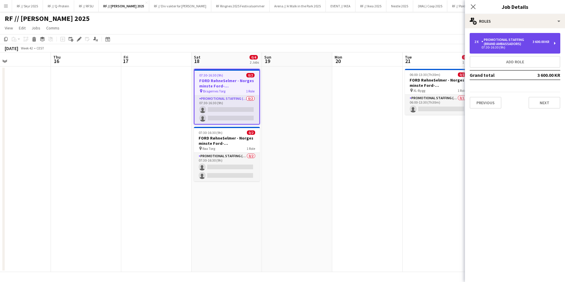
click at [507, 42] on div "Promotional Staffing (Brand Ambassadors)" at bounding box center [506, 42] width 51 height 8
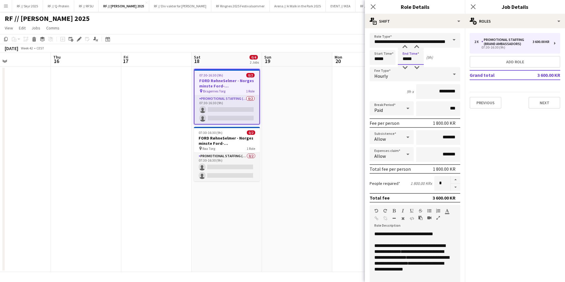
click at [403, 59] on input "*****" at bounding box center [411, 57] width 26 height 15
click at [405, 49] on div at bounding box center [405, 47] width 12 height 6
type input "*****"
click at [405, 49] on div at bounding box center [405, 47] width 12 height 6
click at [337, 113] on app-date-cell at bounding box center [367, 169] width 70 height 205
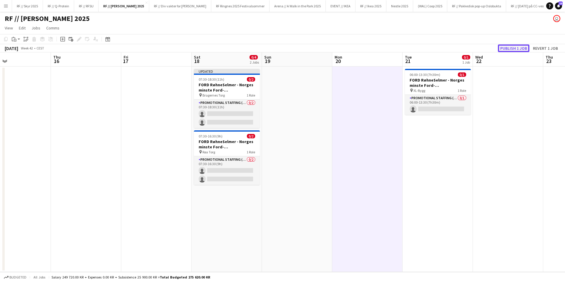
click at [512, 46] on button "Publish 1 job" at bounding box center [513, 48] width 31 height 8
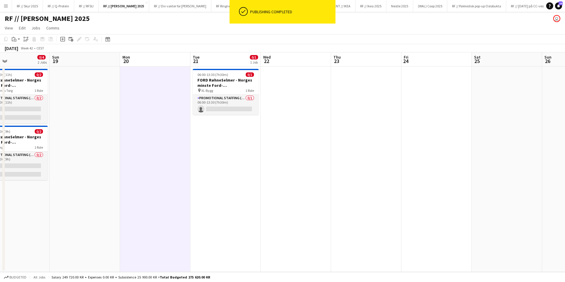
drag, startPoint x: 517, startPoint y: 189, endPoint x: 299, endPoint y: 212, distance: 219.8
click at [299, 212] on app-calendar-viewport "Wed 15 Thu 16 Fri 17 Sat 18 0/4 2 Jobs Sun 19 Mon 20 Tue 21 0/1 1 Job Wed 22 Th…" at bounding box center [282, 162] width 565 height 220
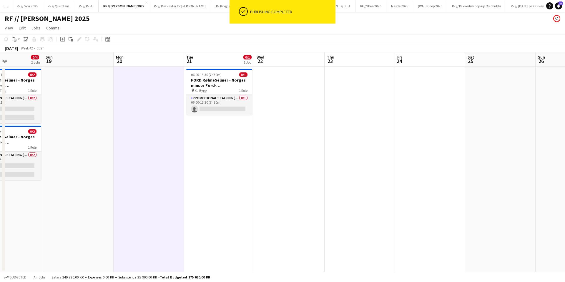
click at [299, 212] on app-calendar-viewport "Thu 16 Fri 17 Sat 18 0/4 2 Jobs Sun 19 Mon 20 Tue 21 0/1 1 Job Wed 22 Thu 23 Fr…" at bounding box center [282, 162] width 565 height 220
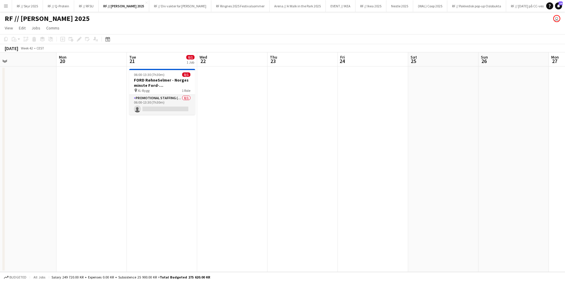
drag, startPoint x: 473, startPoint y: 179, endPoint x: 317, endPoint y: 179, distance: 156.0
click at [317, 179] on app-calendar-viewport "Thu 16 Fri 17 Sat 18 0/4 2 Jobs Sun 19 Mon 20 Tue 21 0/1 1 Job Wed 22 Thu 23 Fr…" at bounding box center [282, 162] width 565 height 220
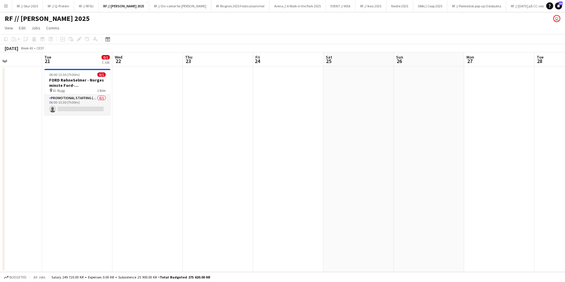
drag, startPoint x: 503, startPoint y: 152, endPoint x: 332, endPoint y: 152, distance: 171.0
click at [332, 152] on app-calendar-viewport "Sat 18 0/4 2 Jobs Sun 19 Mon 20 Tue 21 0/1 1 Job Wed 22 Thu 23 Fri 24 Sat 25 Su…" at bounding box center [282, 162] width 565 height 220
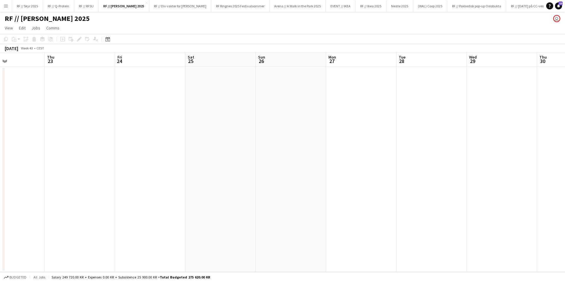
drag, startPoint x: 429, startPoint y: 148, endPoint x: 320, endPoint y: 146, distance: 109.2
click at [331, 146] on app-calendar-viewport "Mon 20 Tue 21 0/1 1 Job Wed 22 Thu 23 Fri 24 Sat 25 Sun 26 Mon 27 Tue 28 Wed 29…" at bounding box center [282, 162] width 565 height 220
drag, startPoint x: 141, startPoint y: 150, endPoint x: 93, endPoint y: 148, distance: 47.7
click at [98, 150] on app-calendar-viewport "Wed 22 Thu 23 Fri 24 Sat 25 Sun 26 Mon 27 Tue 28 Wed 29 Thu 30 Fri 31 Sat 1 Sun…" at bounding box center [282, 162] width 565 height 220
drag, startPoint x: 390, startPoint y: 111, endPoint x: 521, endPoint y: 91, distance: 132.2
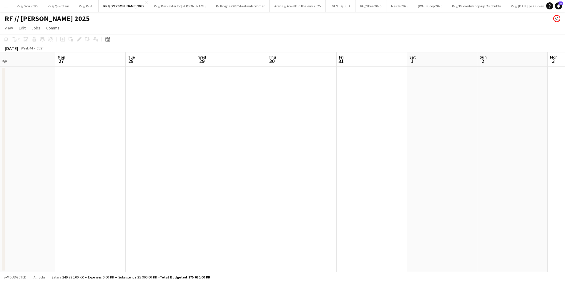
click at [524, 92] on app-calendar-viewport "Fri 24 Sat 25 Sun 26 Mon 27 Tue 28 Wed 29 Thu 30 Fri 31 Sat 1 Sun 2 Mon 3 Tue 4…" at bounding box center [282, 162] width 565 height 220
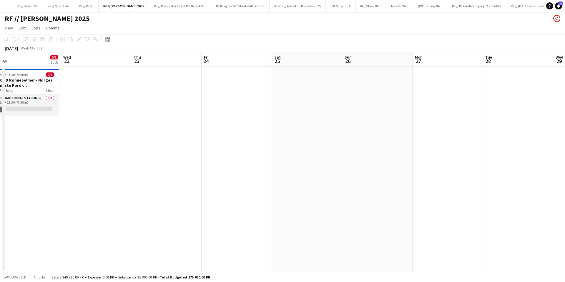
drag, startPoint x: 243, startPoint y: 130, endPoint x: 509, endPoint y: 135, distance: 266.1
click at [497, 136] on app-calendar-viewport "Sun 19 Mon 20 Tue 21 0/1 1 Job Wed 22 Thu 23 Fri 24 Sat 25 Sun 26 Mon 27 Tue 28…" at bounding box center [282, 162] width 565 height 220
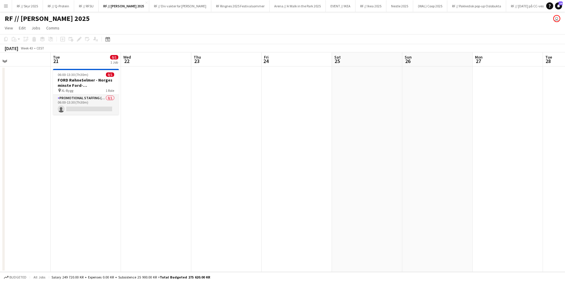
drag, startPoint x: 183, startPoint y: 137, endPoint x: 357, endPoint y: 149, distance: 174.6
click at [349, 149] on app-calendar-viewport "Sat 18 0/4 2 Jobs Sun 19 Mon 20 Tue 21 0/1 1 Job Wed 22 Thu 23 Fri 24 Sat 25 Su…" at bounding box center [282, 162] width 565 height 220
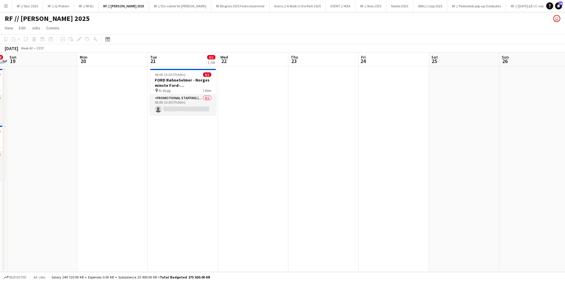
scroll to position [0, 209]
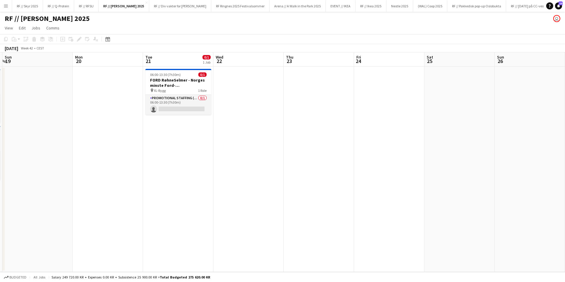
drag, startPoint x: 170, startPoint y: 138, endPoint x: 117, endPoint y: 151, distance: 55.2
click at [117, 152] on app-calendar-viewport "Thu 16 Fri 17 Sat 18 0/4 2 Jobs Sun 19 Mon 20 Tue 21 0/1 1 Job Wed 22 Thu 23 Fr…" at bounding box center [282, 162] width 565 height 220
click at [160, 90] on span "XL-Bygg" at bounding box center [160, 90] width 12 height 4
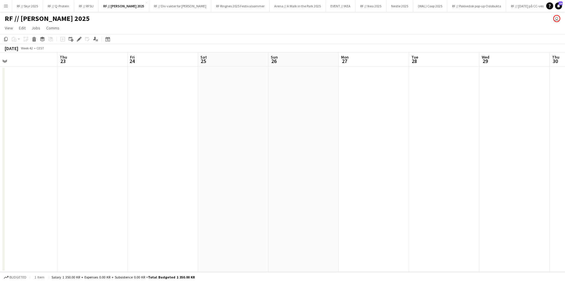
drag, startPoint x: 321, startPoint y: 167, endPoint x: 69, endPoint y: 163, distance: 251.9
click at [69, 163] on app-calendar-viewport "Sun 19 Mon 20 Tue 21 0/1 1 Job Wed 22 Thu 23 Fri 24 Sat 25 Sun 26 Mon 27 Tue 28…" at bounding box center [282, 162] width 565 height 220
drag, startPoint x: 392, startPoint y: 153, endPoint x: 175, endPoint y: 172, distance: 217.1
click at [183, 173] on app-calendar-viewport "Tue 21 0/1 1 Job Wed 22 Thu 23 Fri 24 Sat 25 Sun 26 Mon 27 Tue 28 Wed 29 Thu 30…" at bounding box center [282, 162] width 565 height 220
drag, startPoint x: 334, startPoint y: 163, endPoint x: 284, endPoint y: 138, distance: 55.8
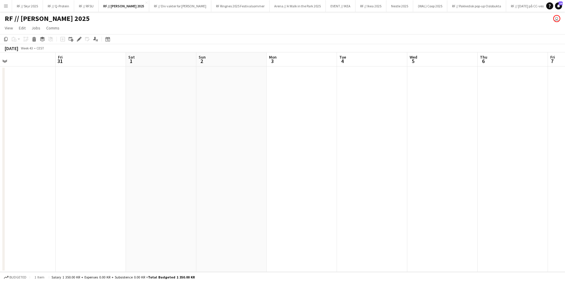
click at [24, 162] on app-calendar-viewport "Mon 27 Tue 28 Wed 29 Thu 30 Fri 31 Sat 1 Sun 2 Mon 3 Tue 4 Wed 5 Thu 6 Fri 7 Sa…" at bounding box center [282, 162] width 565 height 220
drag, startPoint x: 414, startPoint y: 126, endPoint x: 41, endPoint y: 131, distance: 373.1
click at [34, 131] on app-calendar-viewport "Thu 30 Fri 31 Sat 1 Sun 2 Mon 3 Tue 4 Wed 5 Thu 6 Fri 7 Sat 8 Sun 9 Mon 10 Tue …" at bounding box center [282, 162] width 565 height 220
drag, startPoint x: 501, startPoint y: 120, endPoint x: 107, endPoint y: 134, distance: 394.3
click at [97, 134] on app-calendar-viewport "Sun 2 Mon 3 Tue 4 Wed 5 Thu 6 Fri 7 Sat 8 Sun 9 Mon 10 Tue 11 Wed 12 Thu 13 Fri…" at bounding box center [282, 162] width 565 height 220
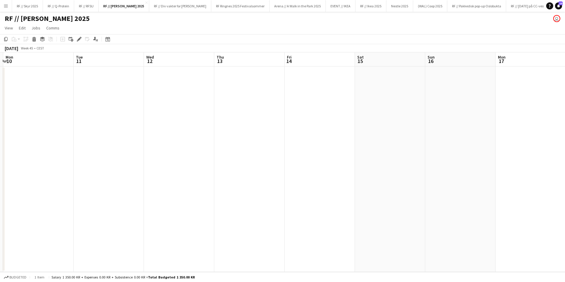
scroll to position [0, 212]
